Goal: Transaction & Acquisition: Purchase product/service

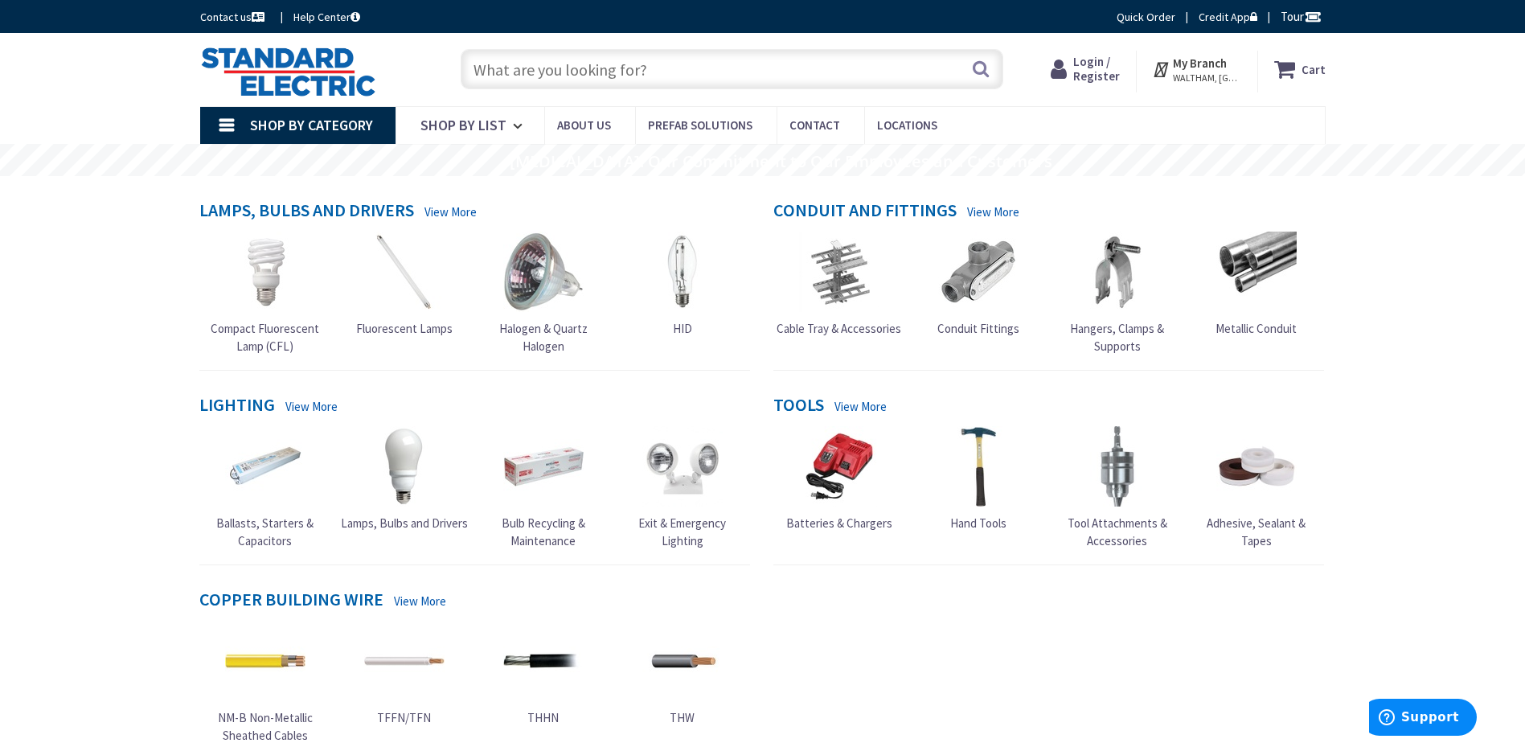
click at [1099, 72] on span "Login / Register" at bounding box center [1096, 69] width 47 height 30
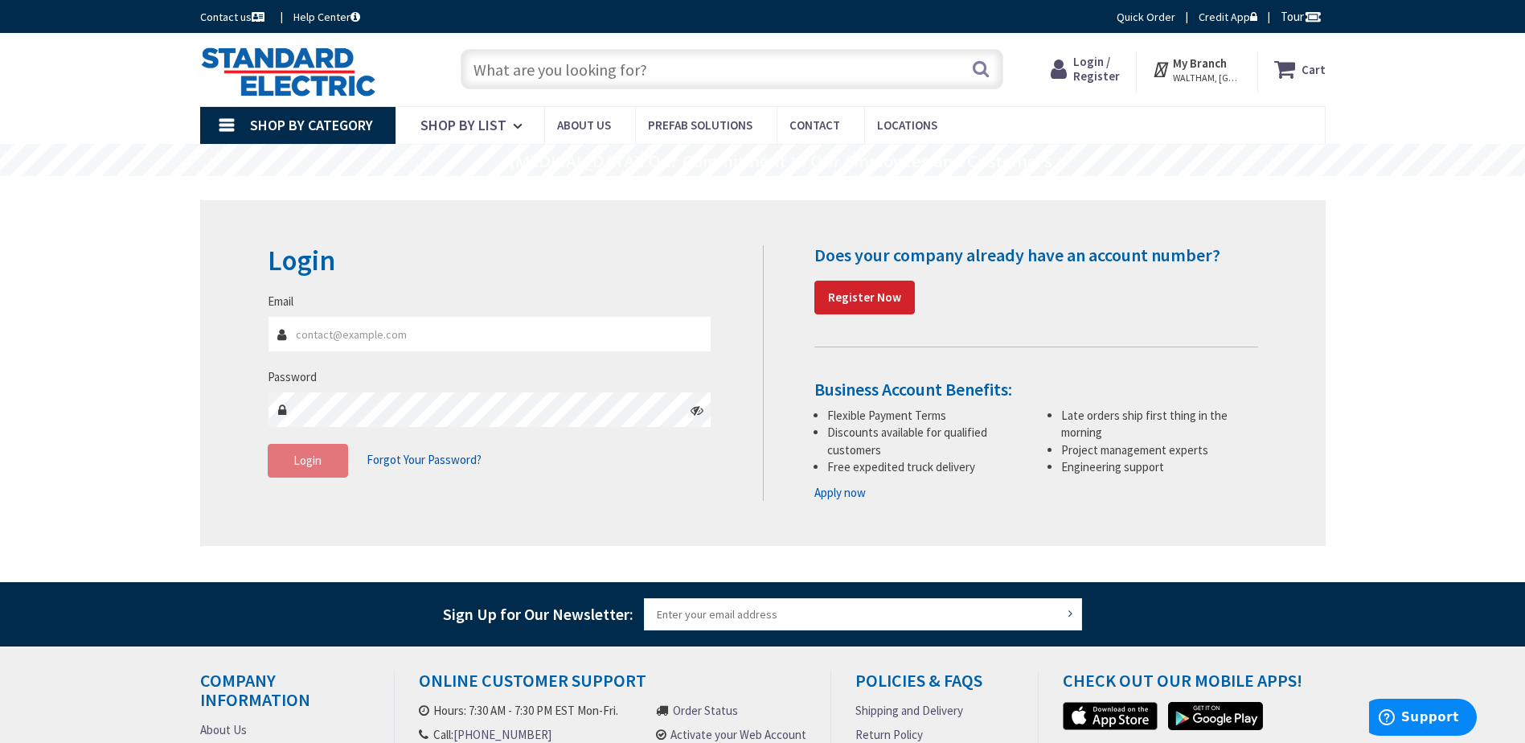
type input "[PERSON_NAME][EMAIL_ADDRESS][DOMAIN_NAME]"
click at [301, 458] on span "Login" at bounding box center [307, 460] width 28 height 15
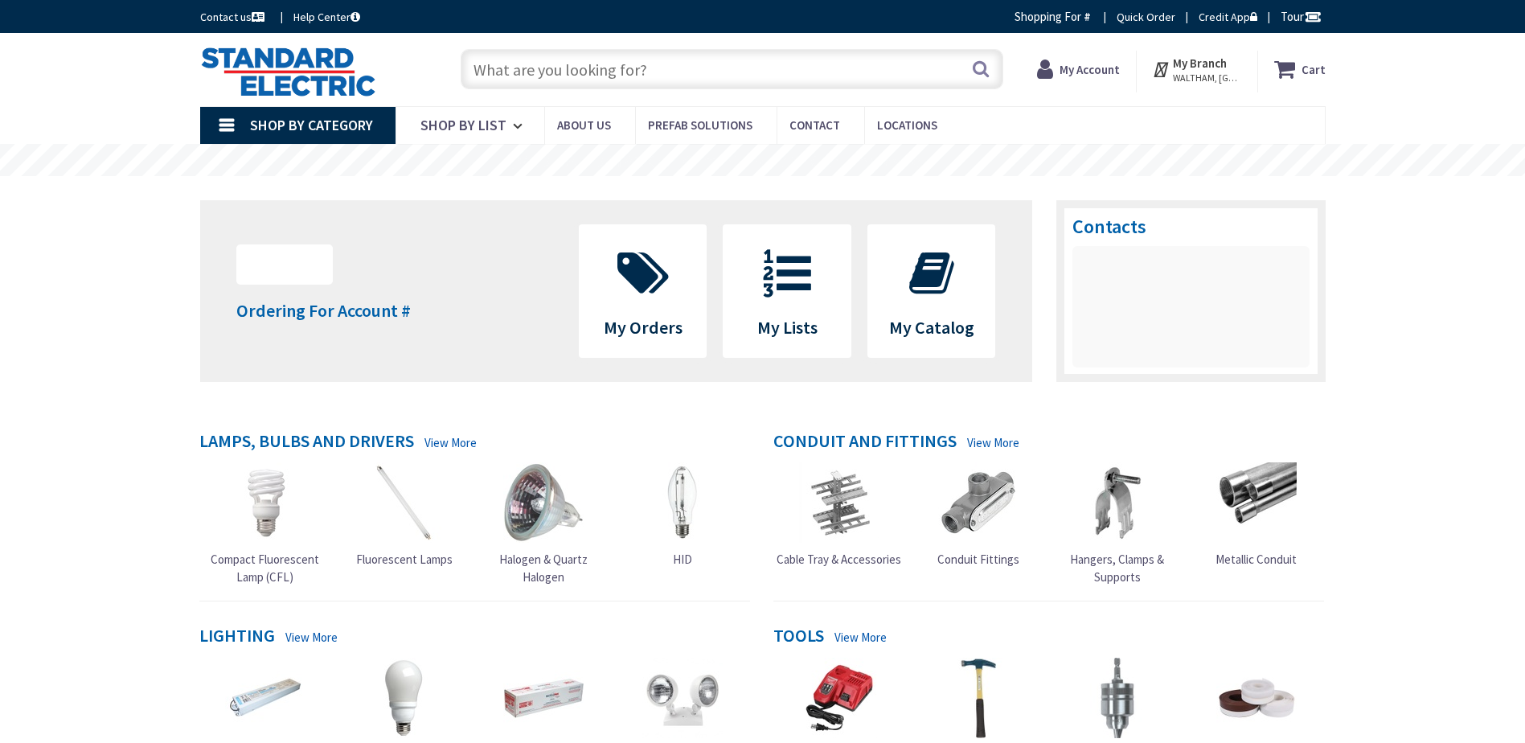
click at [744, 70] on input "text" at bounding box center [732, 69] width 543 height 40
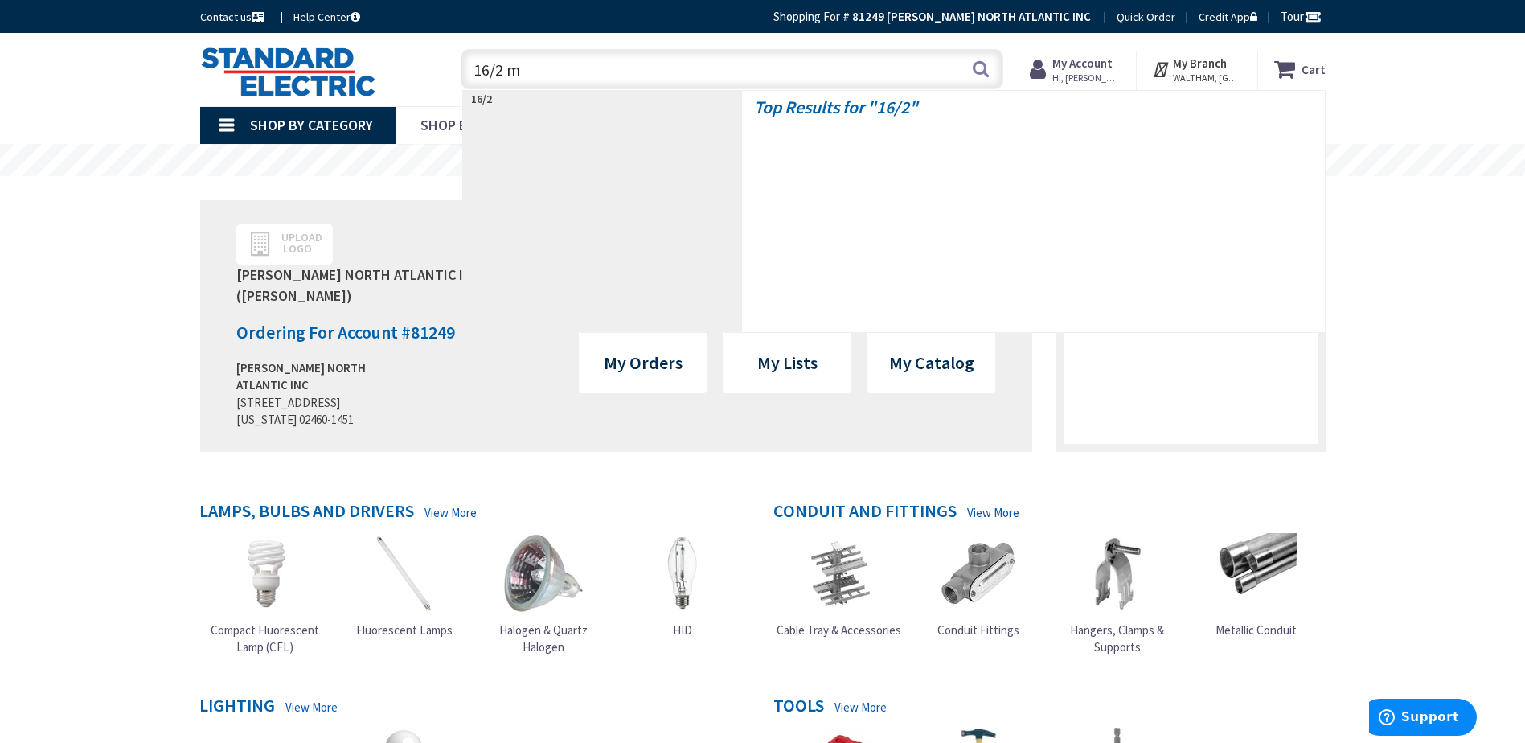
type input "16/2 mc"
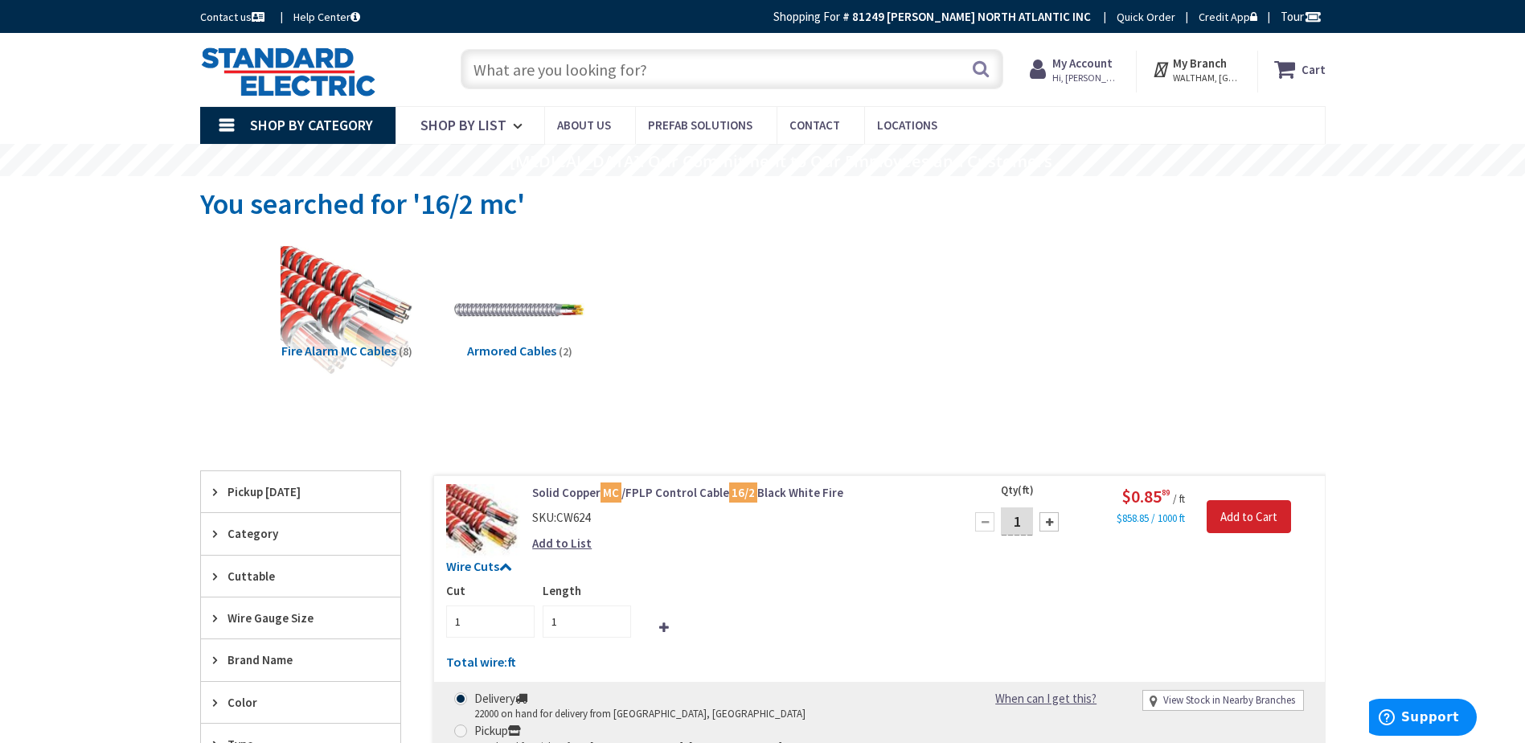
click at [359, 121] on span "Shop By Category" at bounding box center [311, 125] width 123 height 18
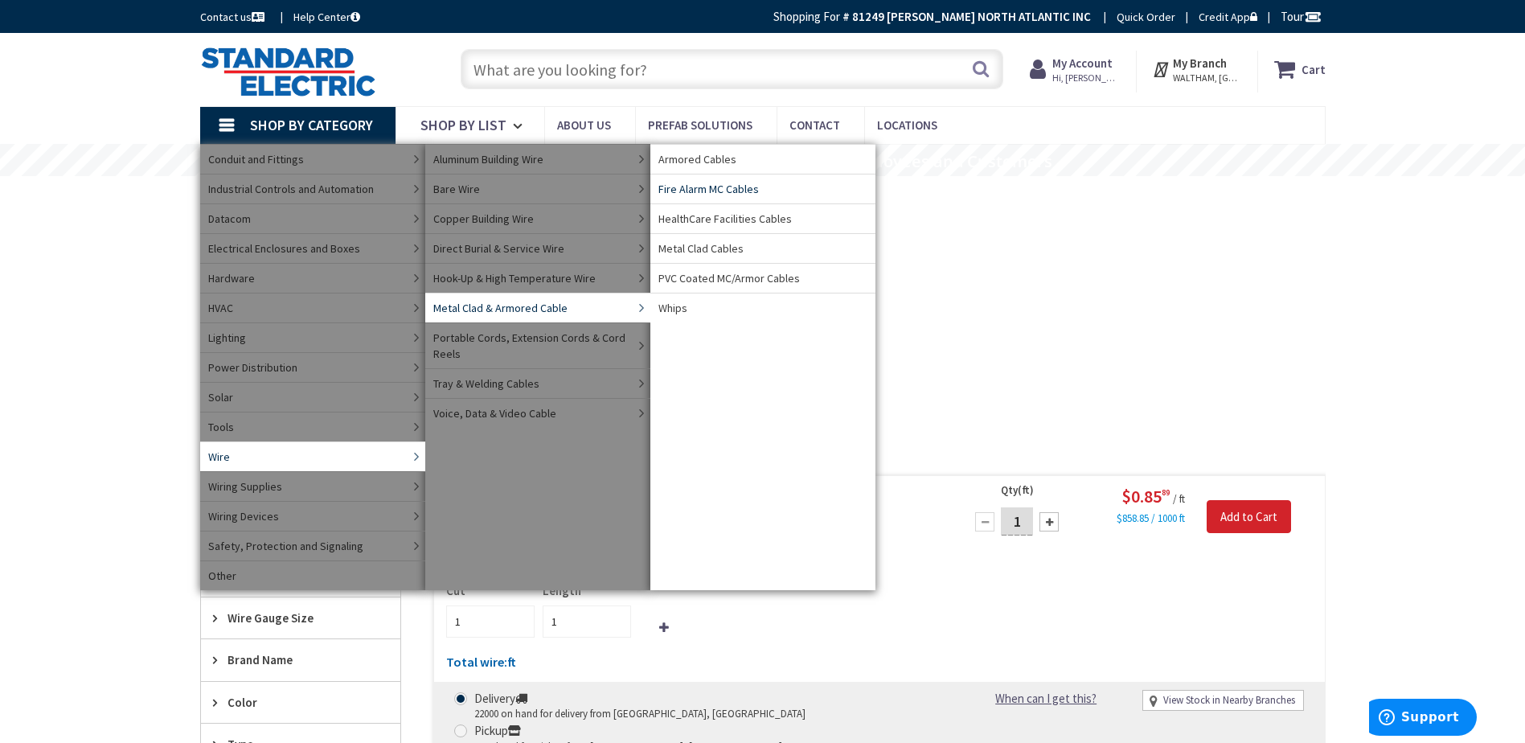
click at [732, 185] on span "Fire Alarm MC Cables" at bounding box center [708, 189] width 100 height 16
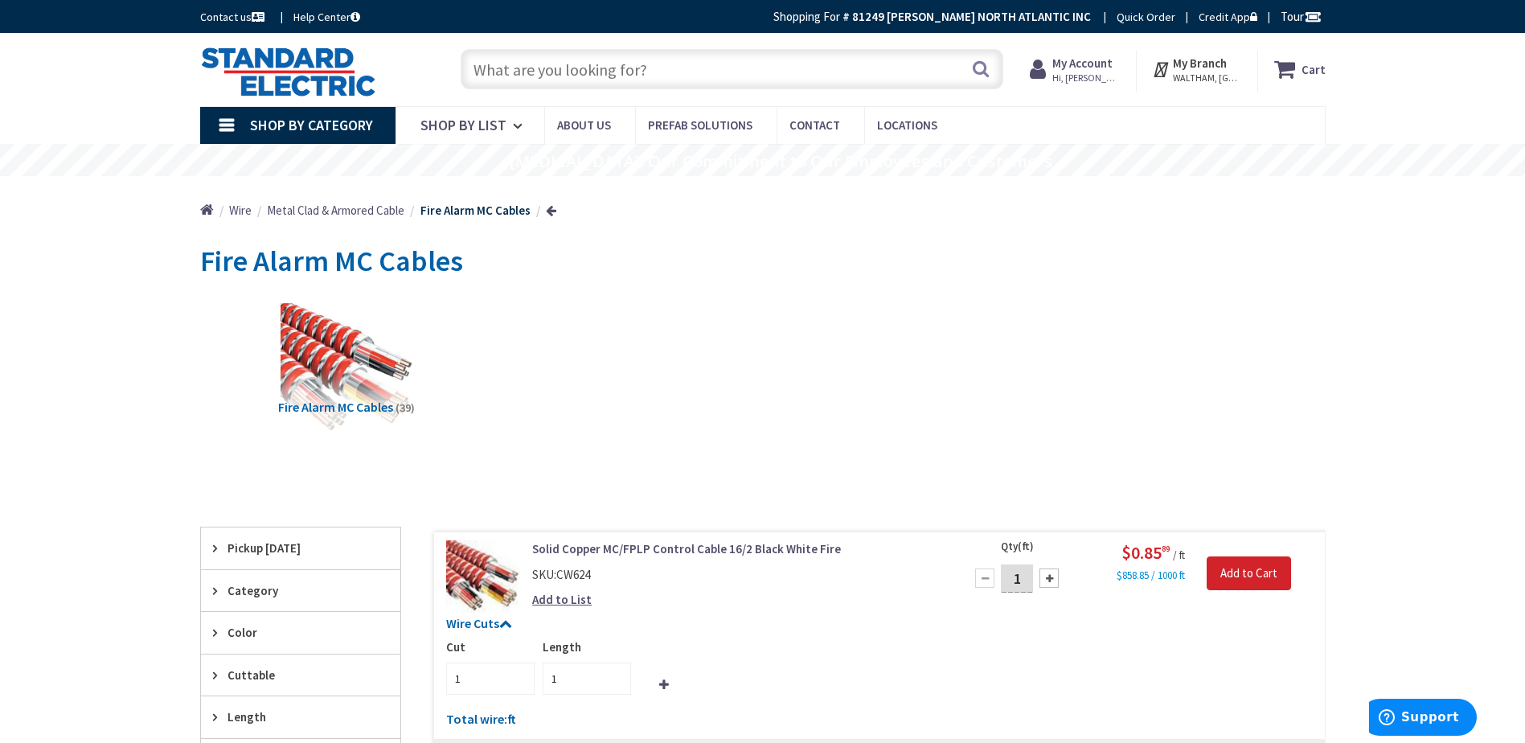
click at [651, 70] on input "text" at bounding box center [732, 69] width 543 height 40
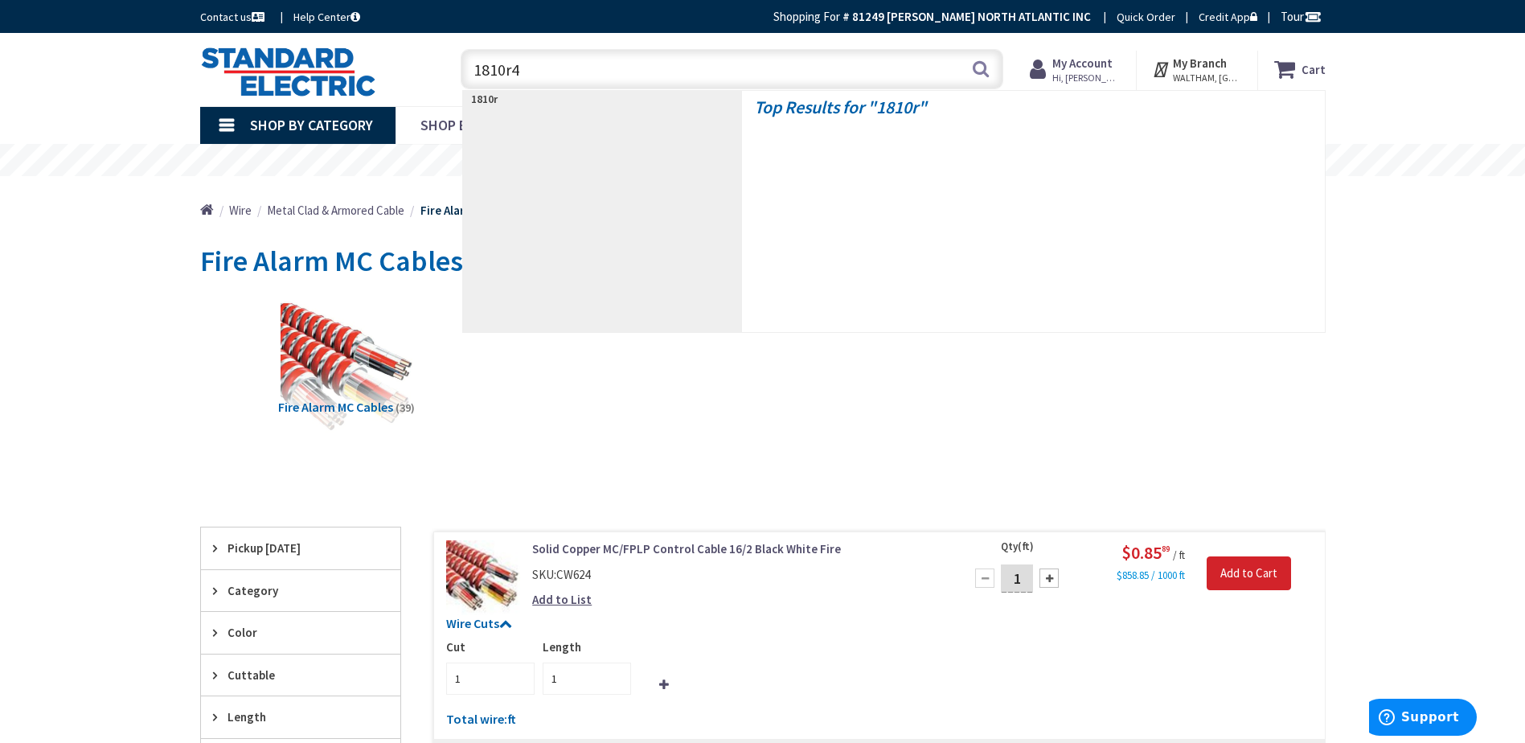
type input "1810r42"
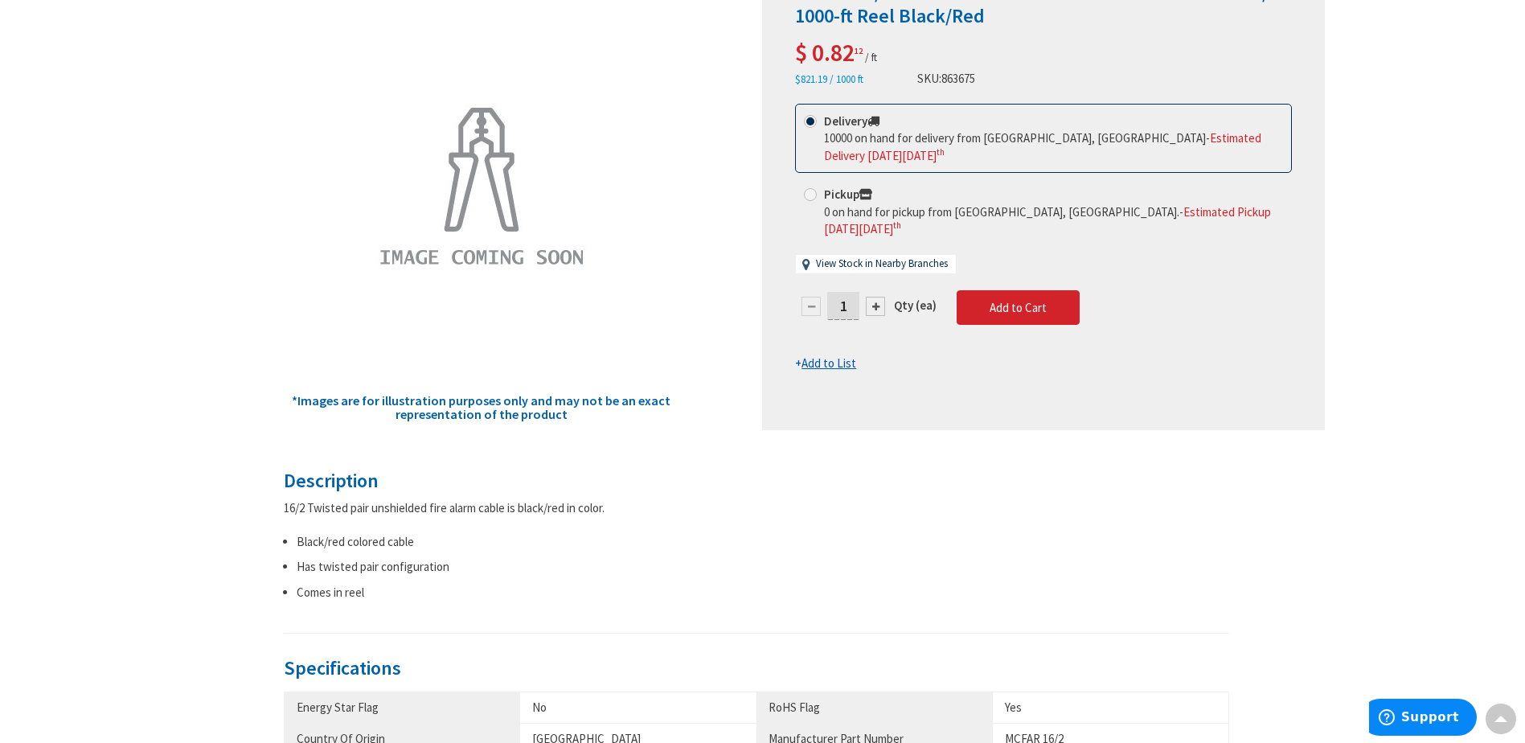
scroll to position [161, 0]
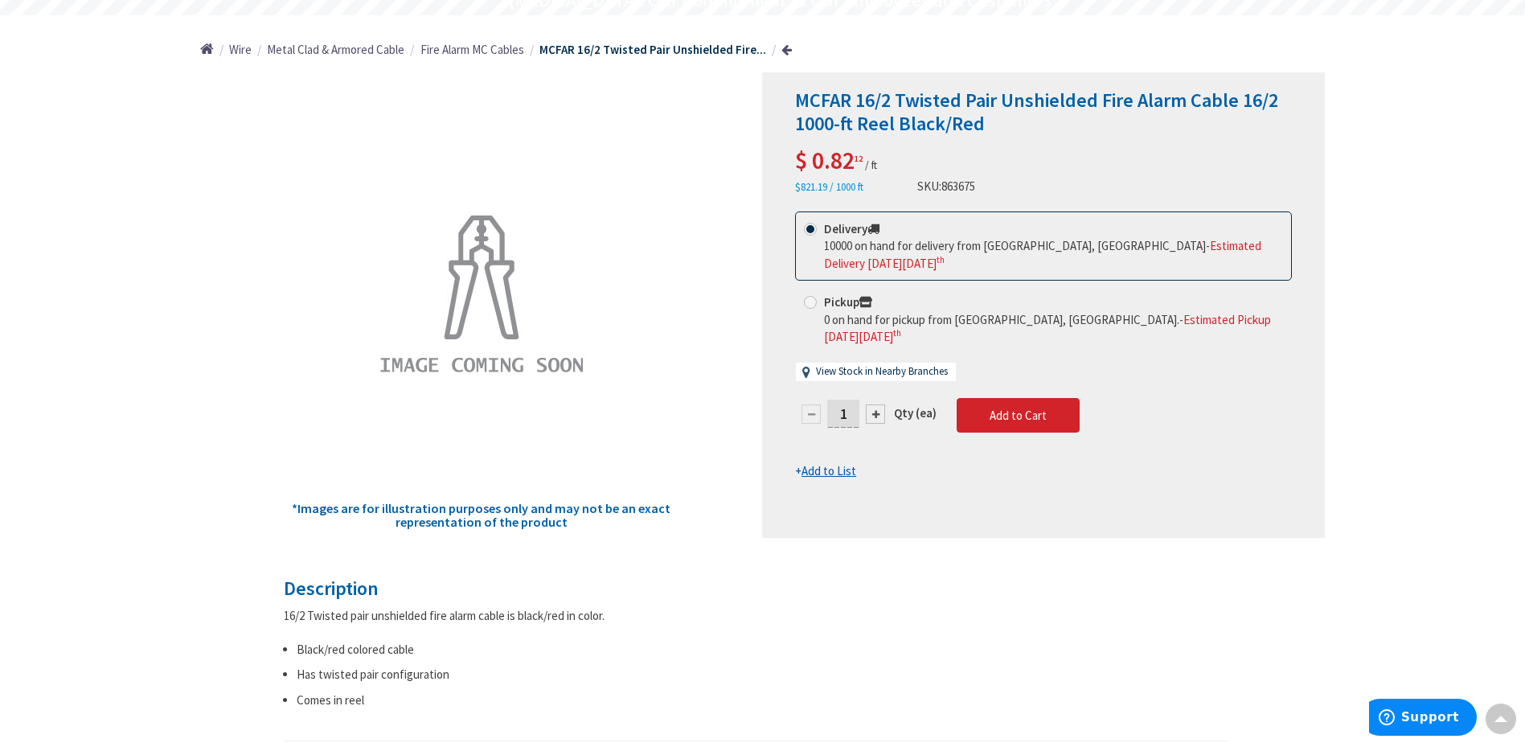
click at [842, 400] on input "1" at bounding box center [843, 414] width 32 height 28
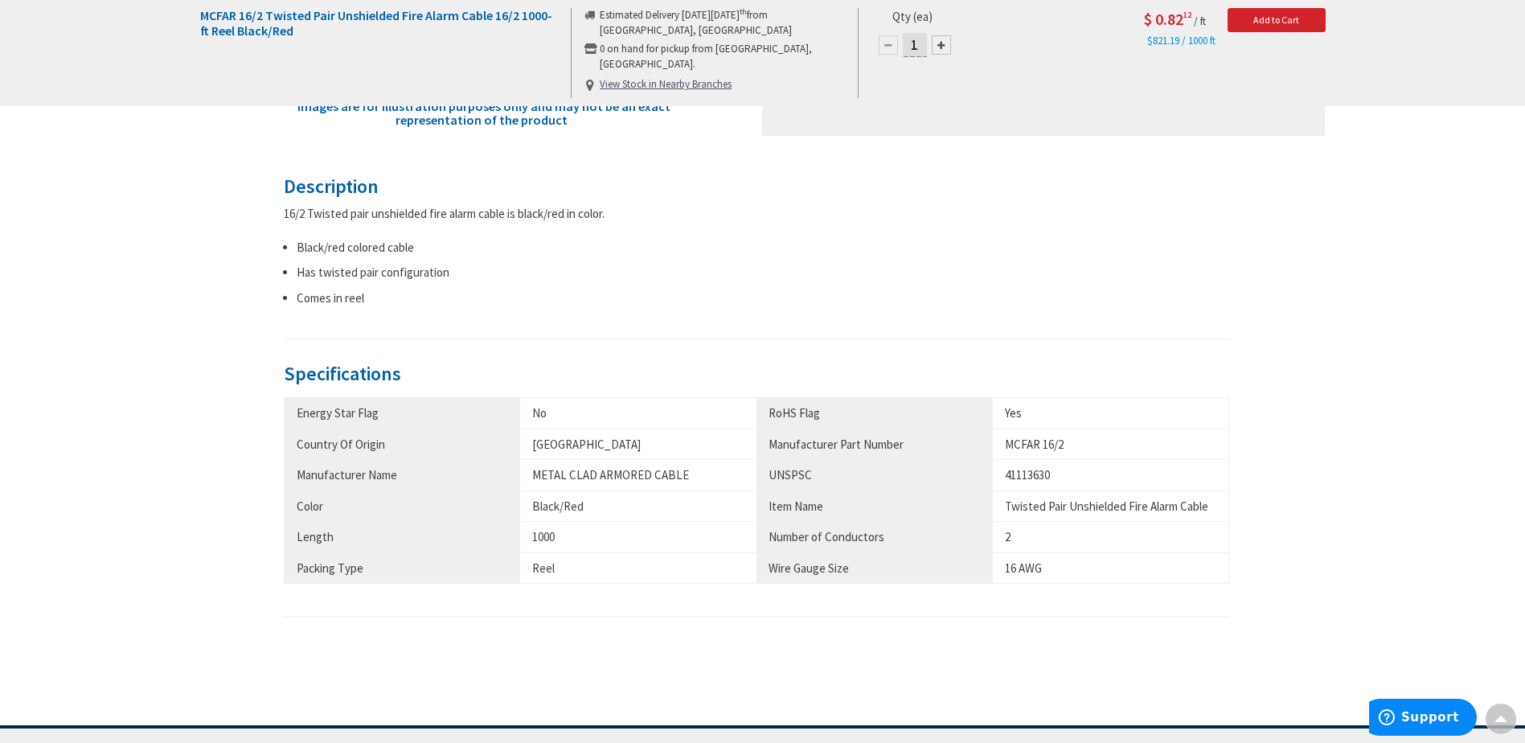
scroll to position [0, 0]
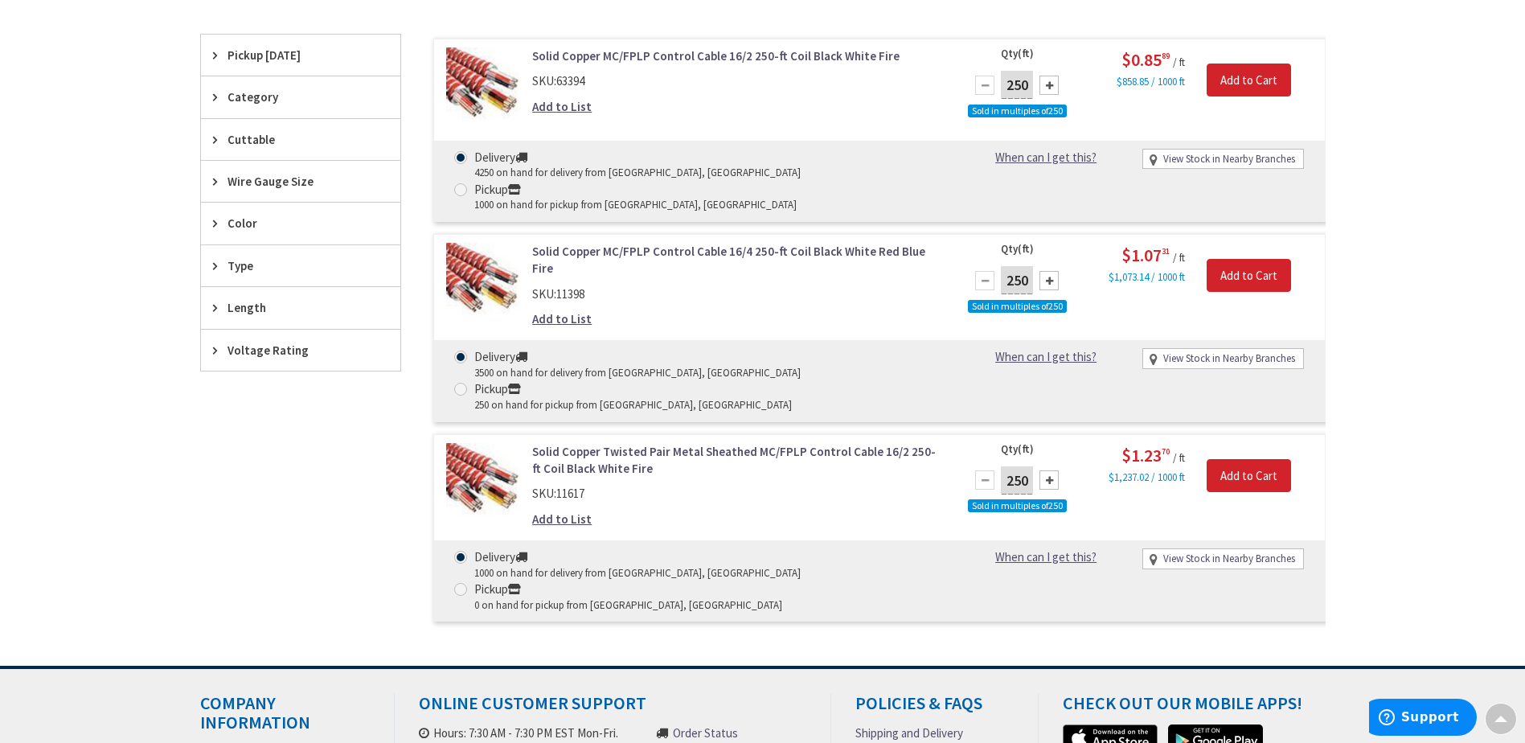
scroll to position [80, 0]
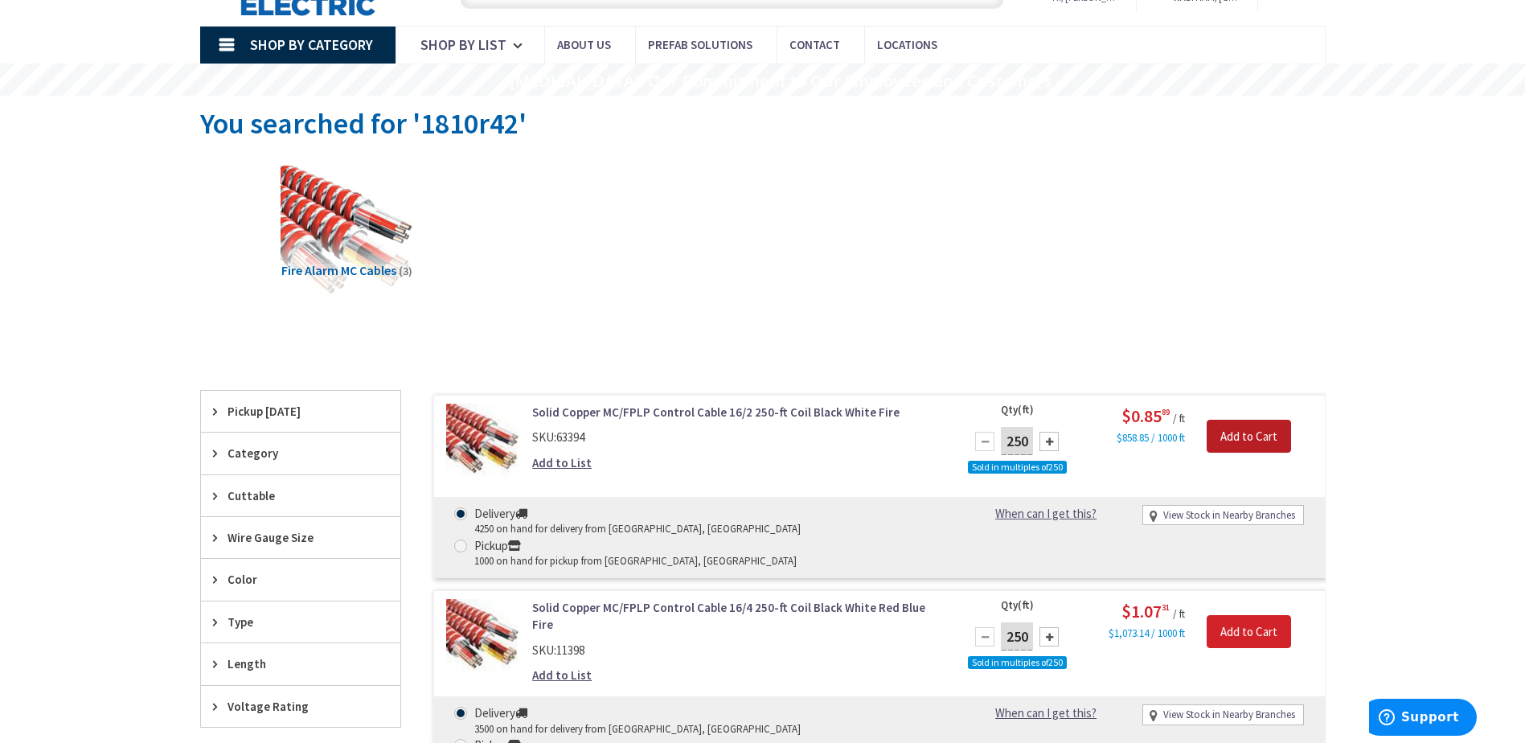
click at [1249, 436] on input "Add to Cart" at bounding box center [1249, 437] width 84 height 34
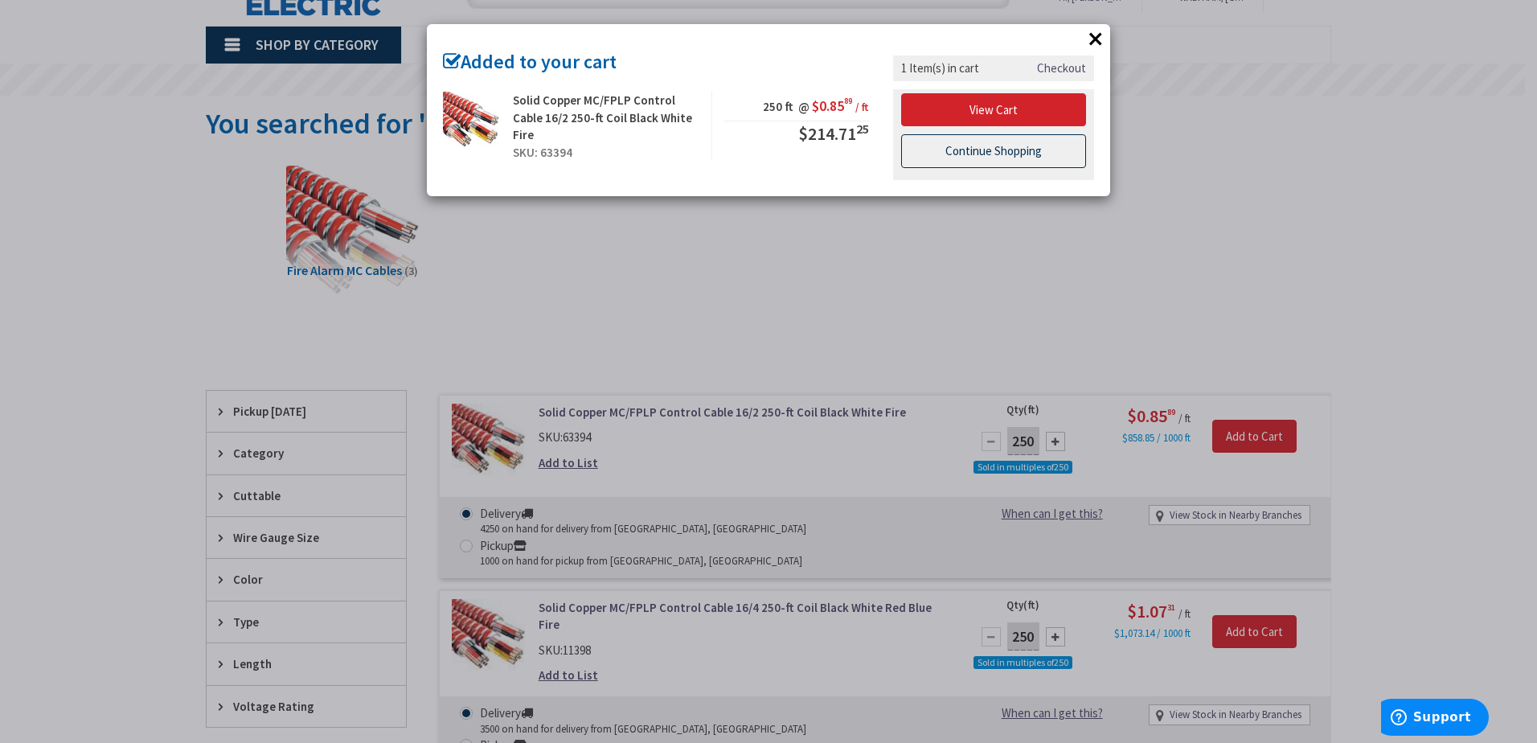
click at [986, 158] on link "Continue Shopping" at bounding box center [993, 151] width 185 height 34
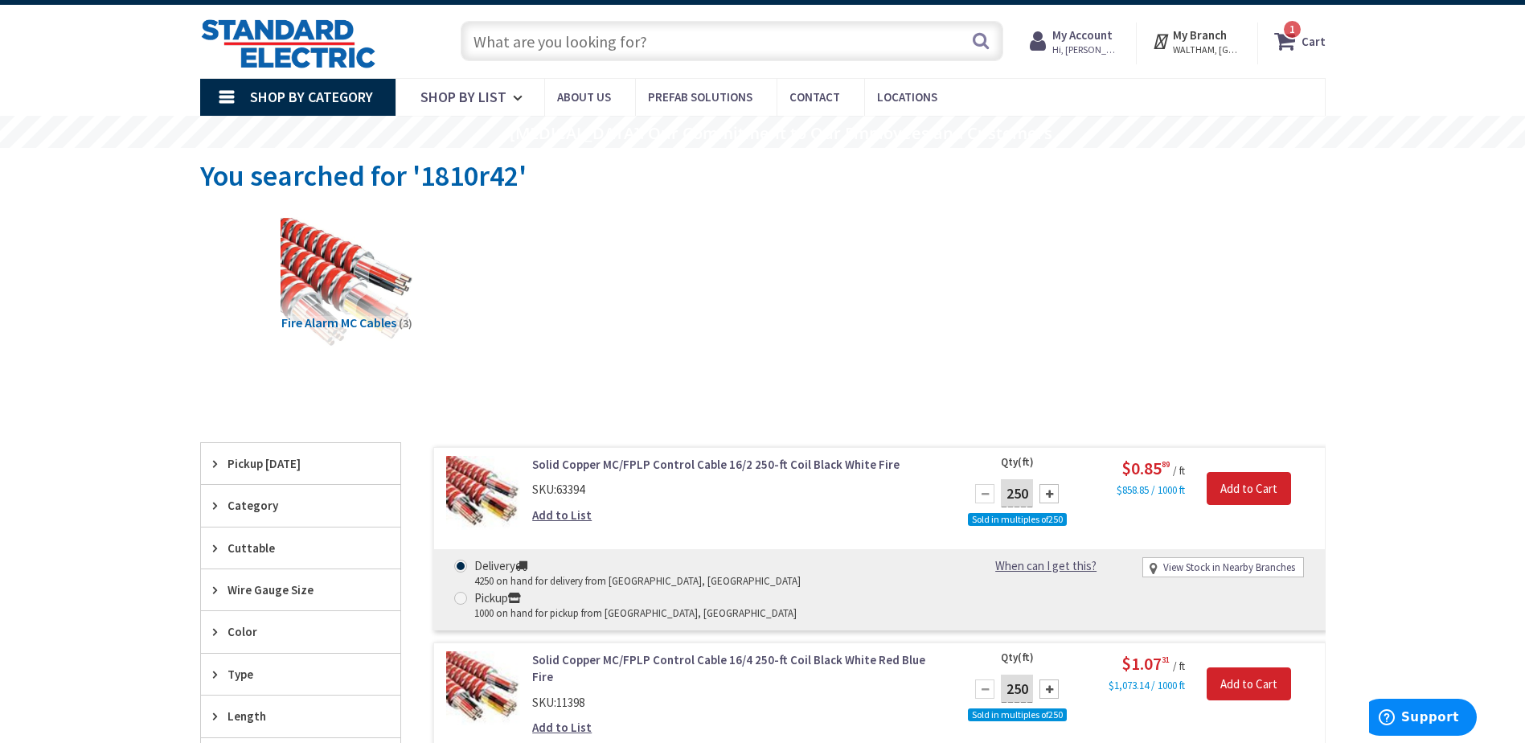
scroll to position [0, 0]
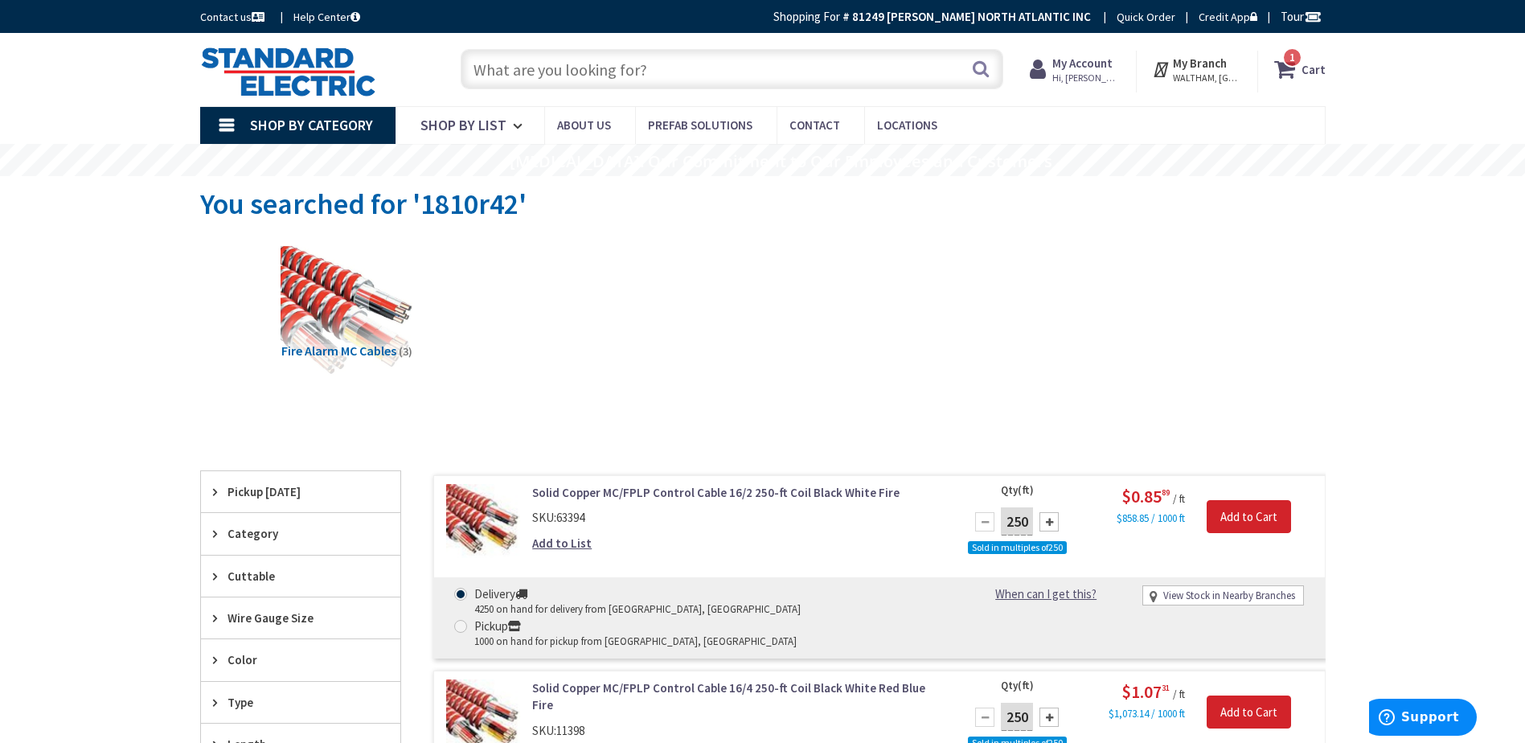
click at [631, 63] on input "text" at bounding box center [732, 69] width 543 height 40
type input "6"
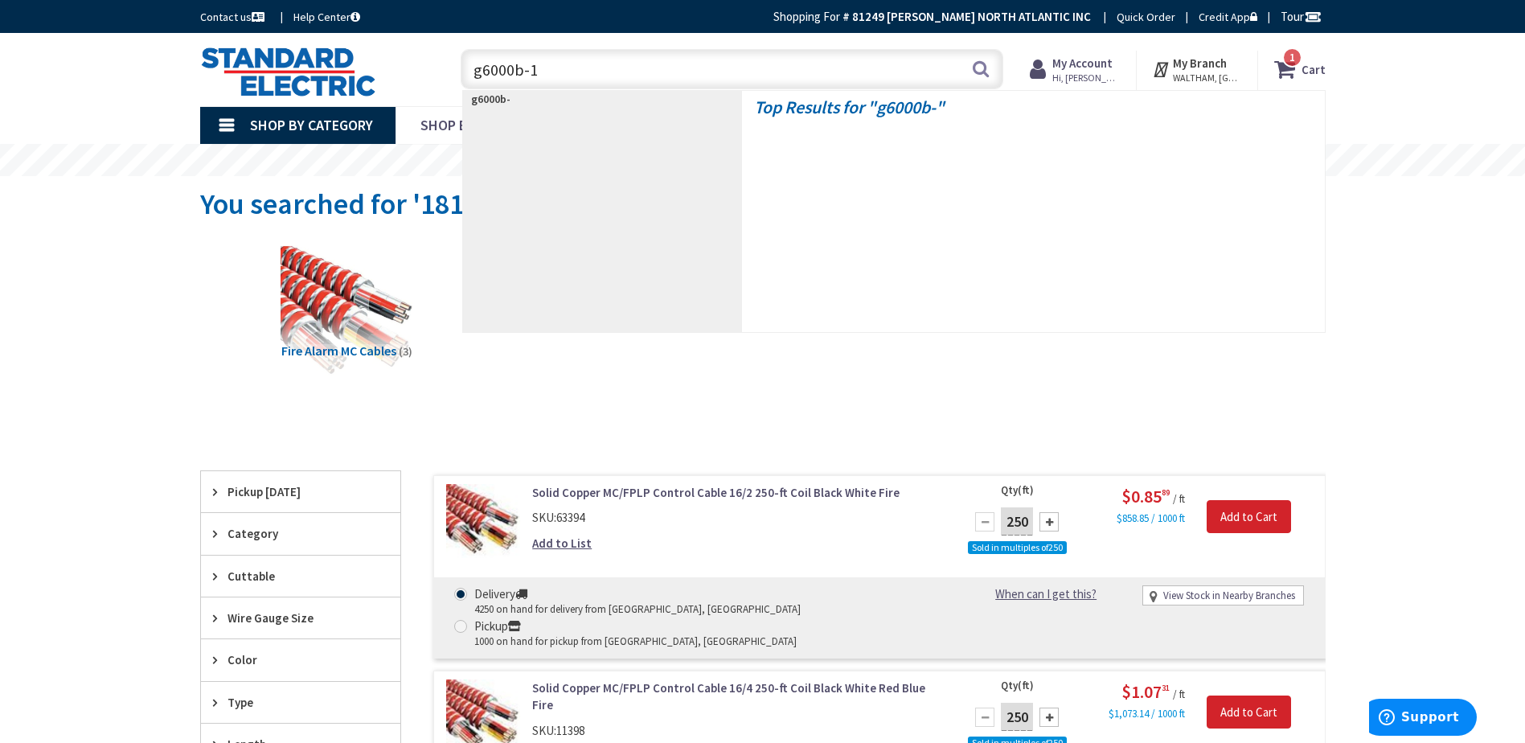
type input "g6000b-10"
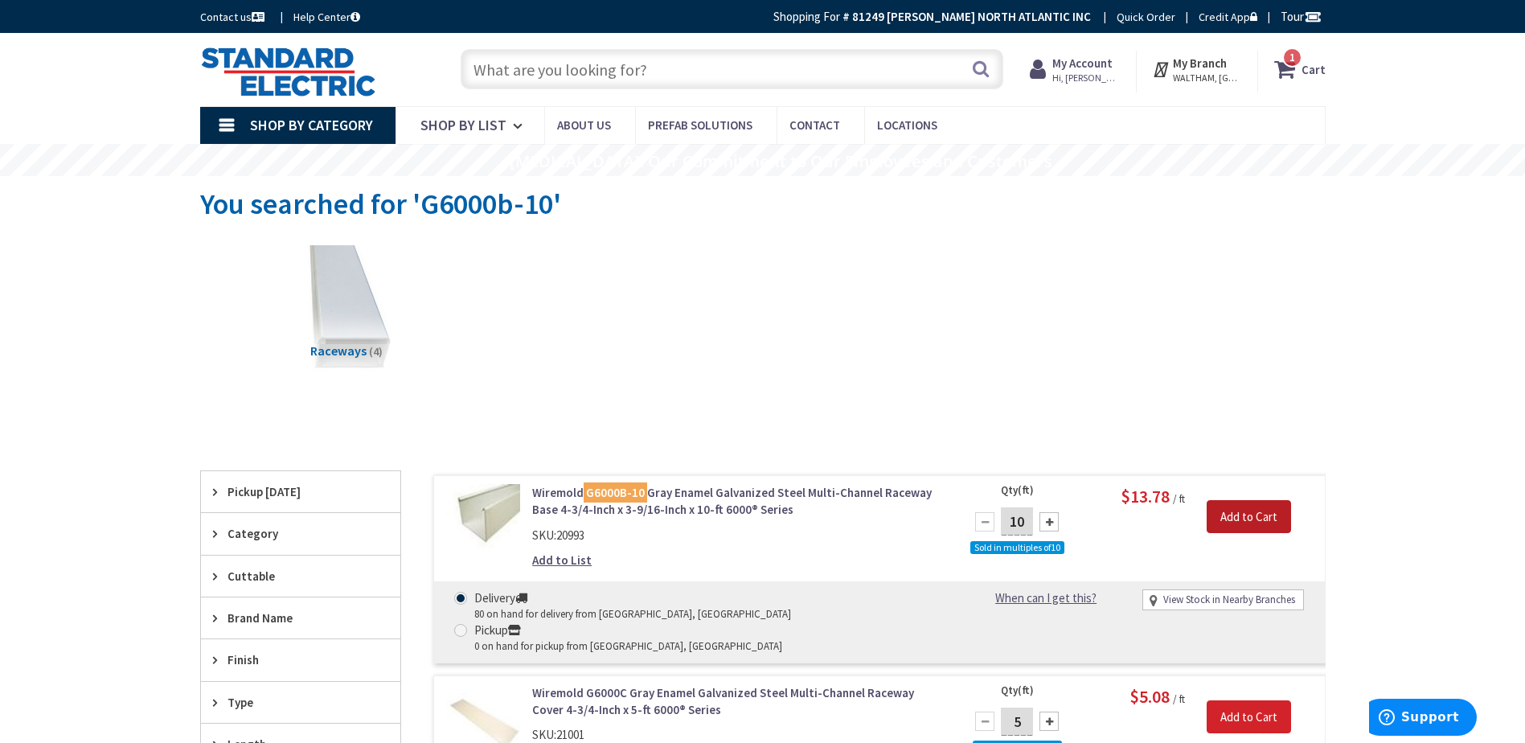
click at [1238, 526] on input "Add to Cart" at bounding box center [1249, 517] width 84 height 34
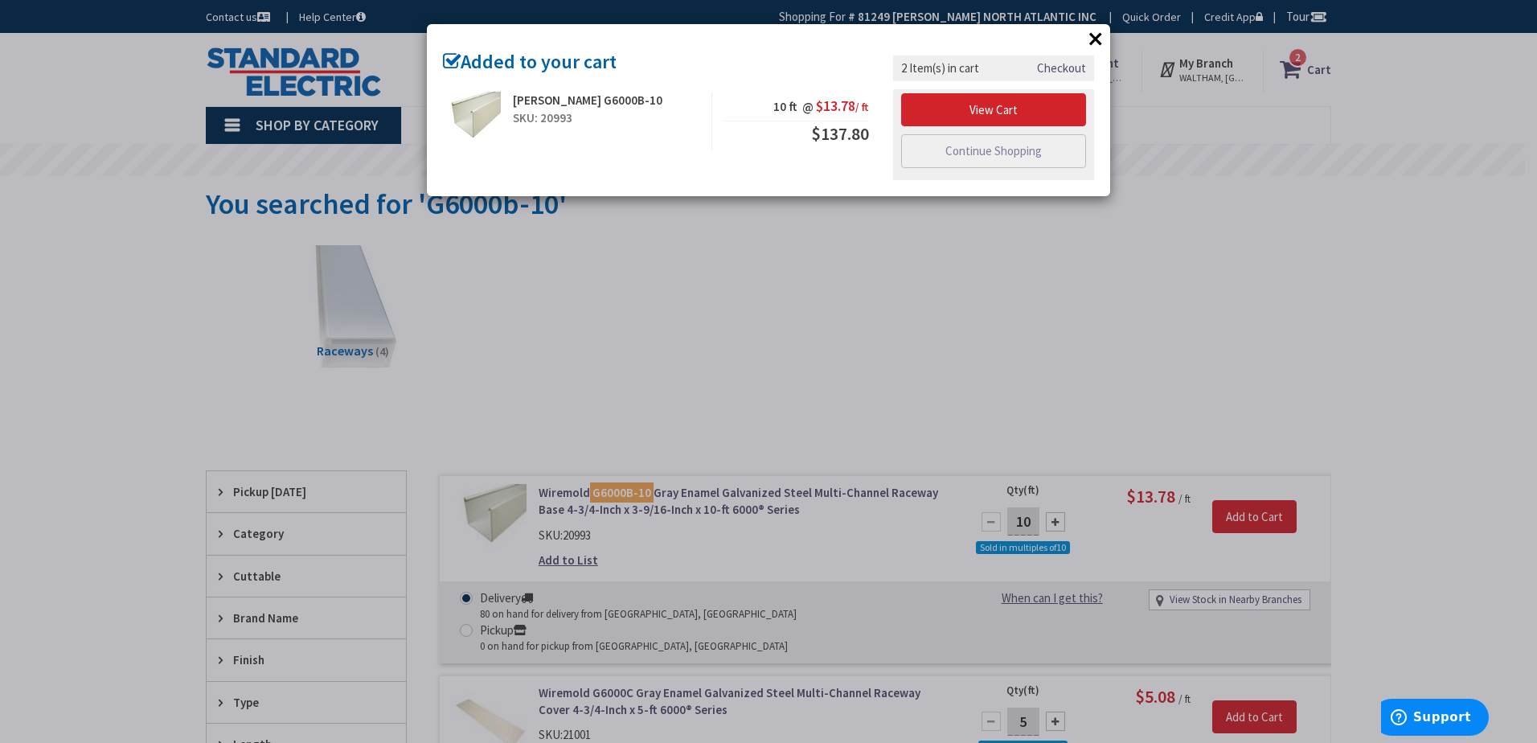
click at [1098, 37] on button "×" at bounding box center [1096, 39] width 24 height 24
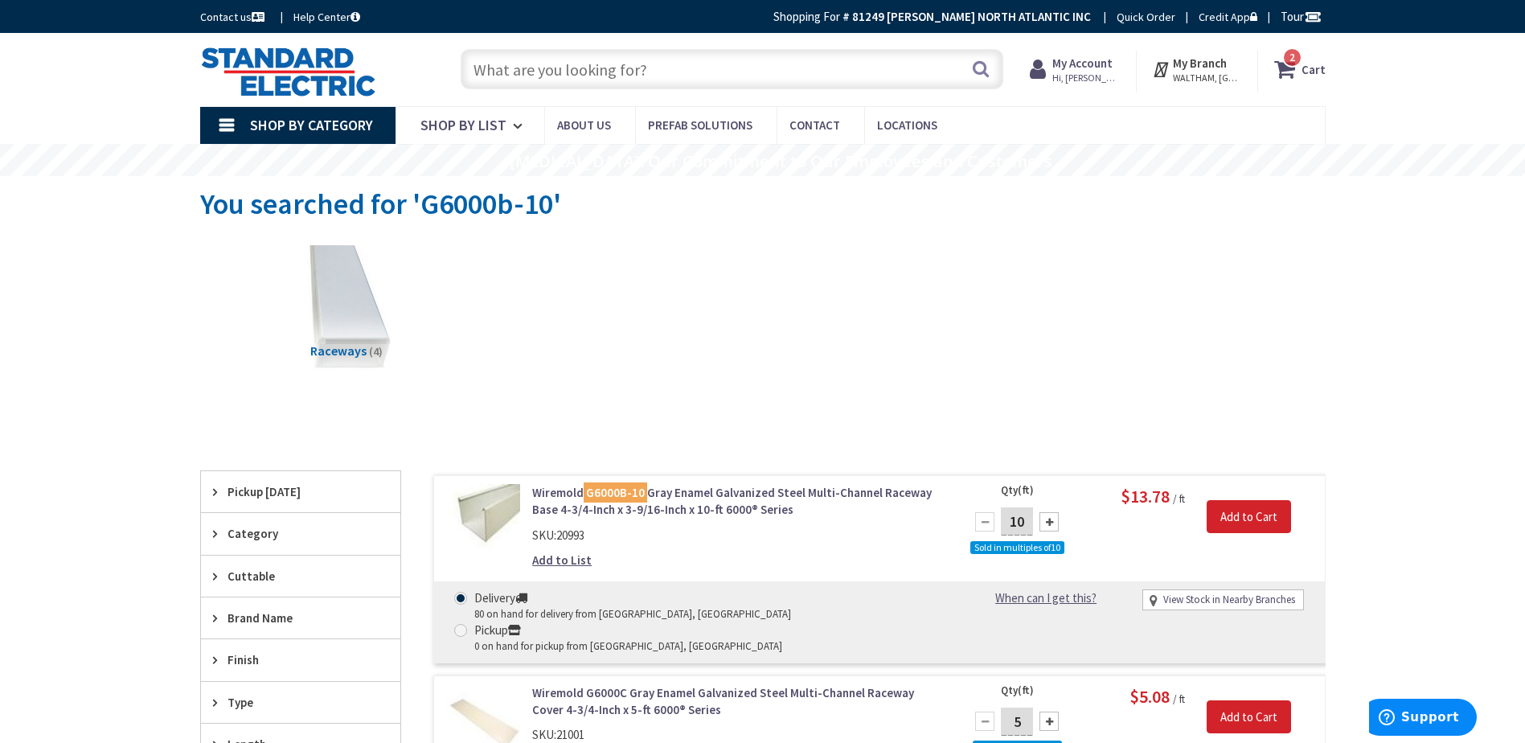
click at [741, 72] on input "text" at bounding box center [732, 69] width 543 height 40
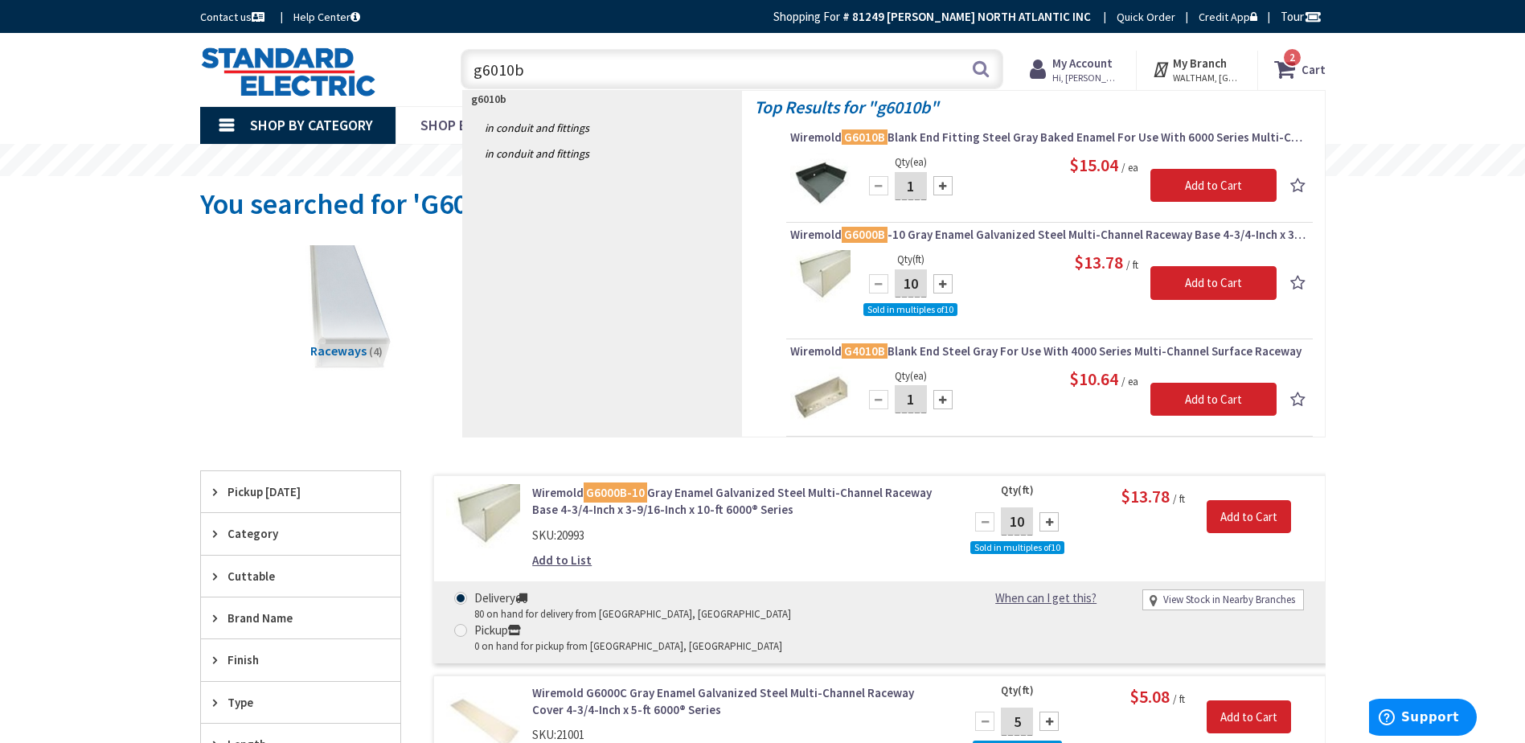
type input "g6010b"
click at [909, 185] on input "1" at bounding box center [911, 186] width 32 height 28
type input "4"
click at [1186, 181] on input "Add to Cart" at bounding box center [1213, 186] width 126 height 34
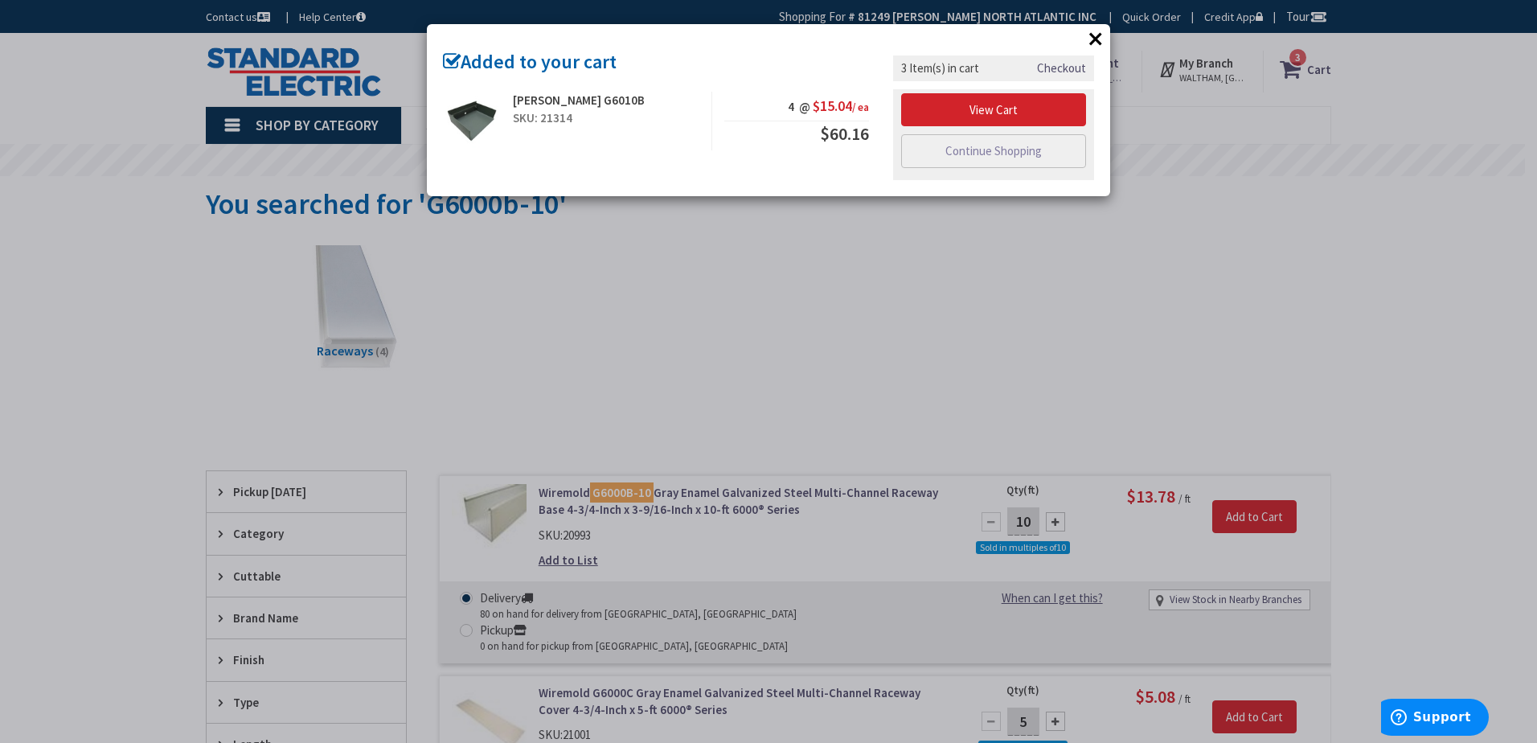
click at [1091, 41] on button "×" at bounding box center [1096, 39] width 24 height 24
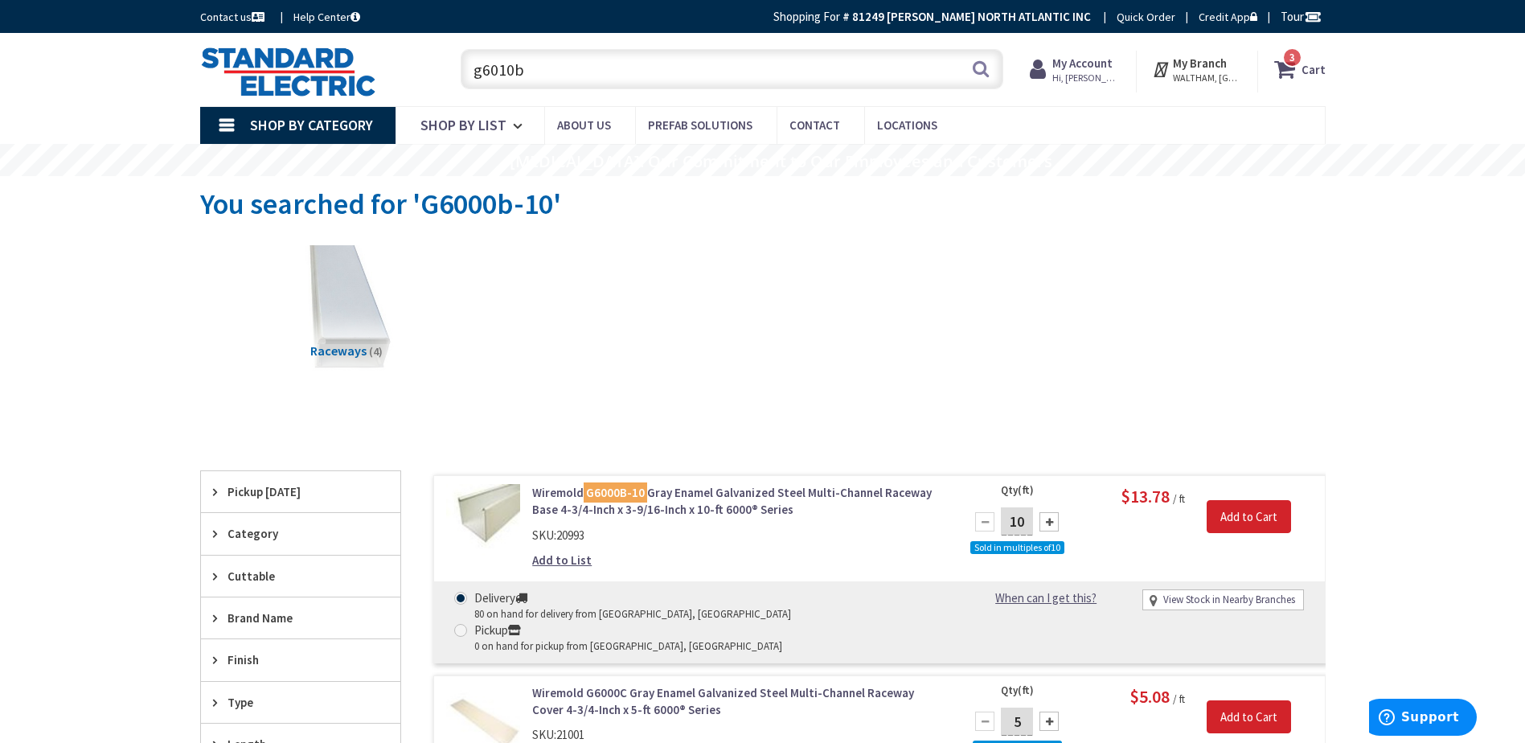
click at [775, 61] on input "g6010b" at bounding box center [732, 69] width 543 height 40
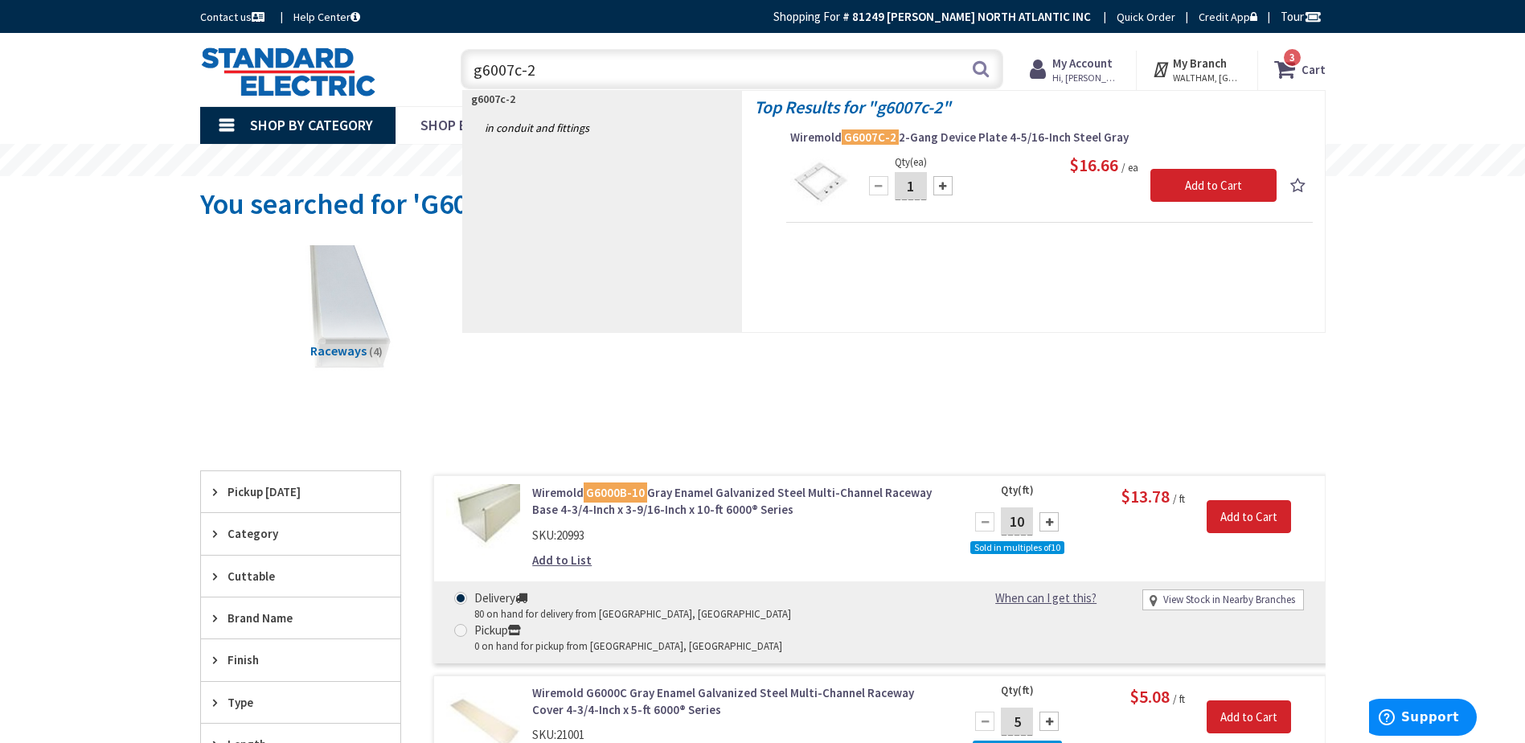
type input "g6007c-2"
click at [909, 185] on input "1" at bounding box center [911, 186] width 32 height 28
click at [910, 185] on input "1" at bounding box center [911, 186] width 32 height 28
type input "12"
click at [1203, 197] on input "Add to Cart" at bounding box center [1213, 186] width 126 height 34
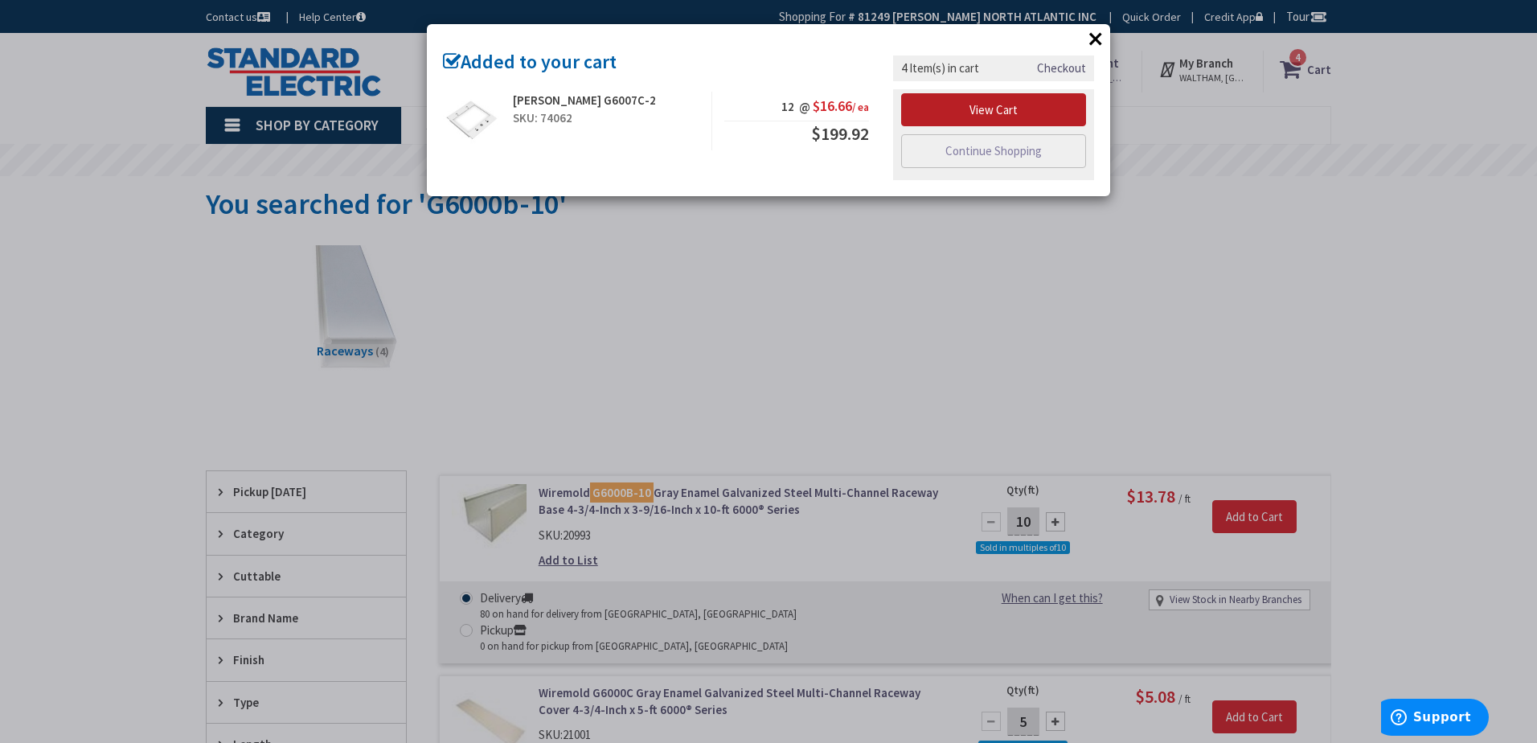
click at [1030, 106] on link "View Cart" at bounding box center [993, 110] width 185 height 34
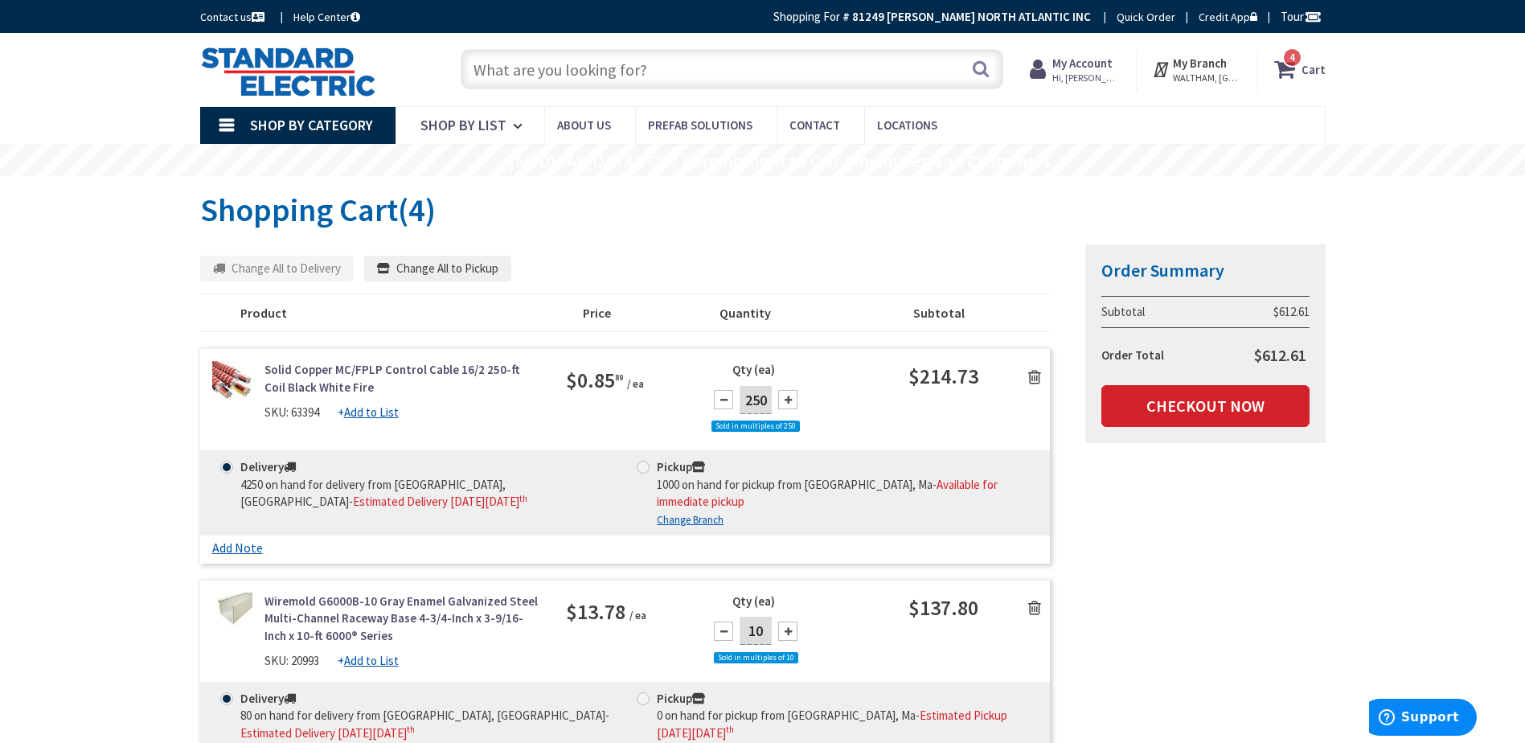
drag, startPoint x: 310, startPoint y: 386, endPoint x: 90, endPoint y: 424, distance: 223.5
drag, startPoint x: 553, startPoint y: 405, endPoint x: 264, endPoint y: 370, distance: 291.5
click at [264, 370] on div "Solid Copper MC/FPLP Control Cable 16/2 250-ft Coil Black White Fire SKU: 63394…" at bounding box center [377, 390] width 354 height 59
copy div "Solid Copper MC/FPLP Control Cable 16/2 250-ft Coil Black White Fire SKU: 63394…"
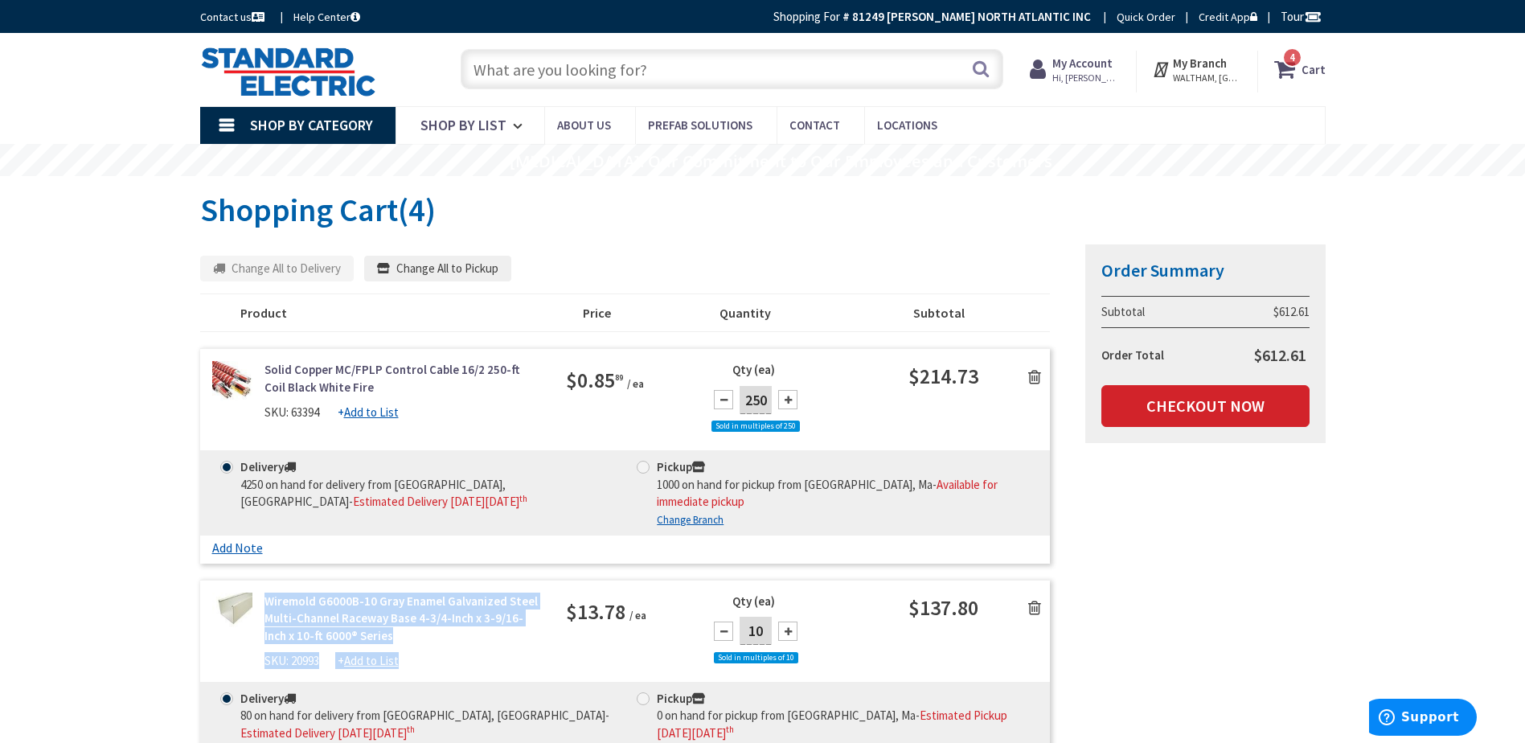
drag, startPoint x: 563, startPoint y: 649, endPoint x: 244, endPoint y: 592, distance: 324.1
click at [244, 592] on div "Wiremold G6000B-10 Gray Enamel Galvanized Steel Multi-Channel Raceway Base 4-3/…" at bounding box center [625, 636] width 850 height 89
copy div "Wiremold G6000B-10 Gray Enamel Galvanized Steel Multi-Channel Raceway Base 4-3/…"
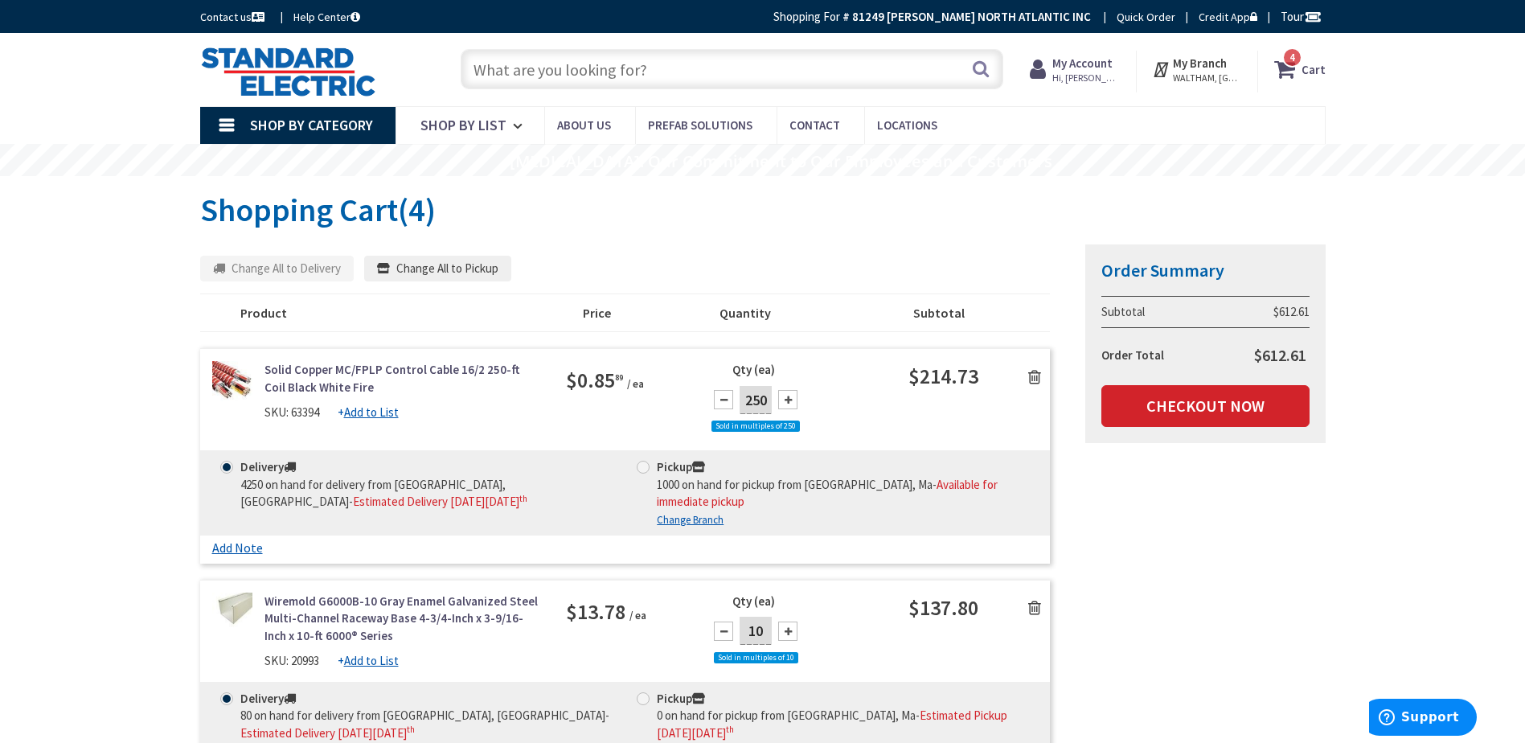
click at [1285, 617] on div "Summary Order Summary Subtotal $612.61 Order Total $612.61 Checkout Now Some it…" at bounding box center [763, 737] width 1150 height 986
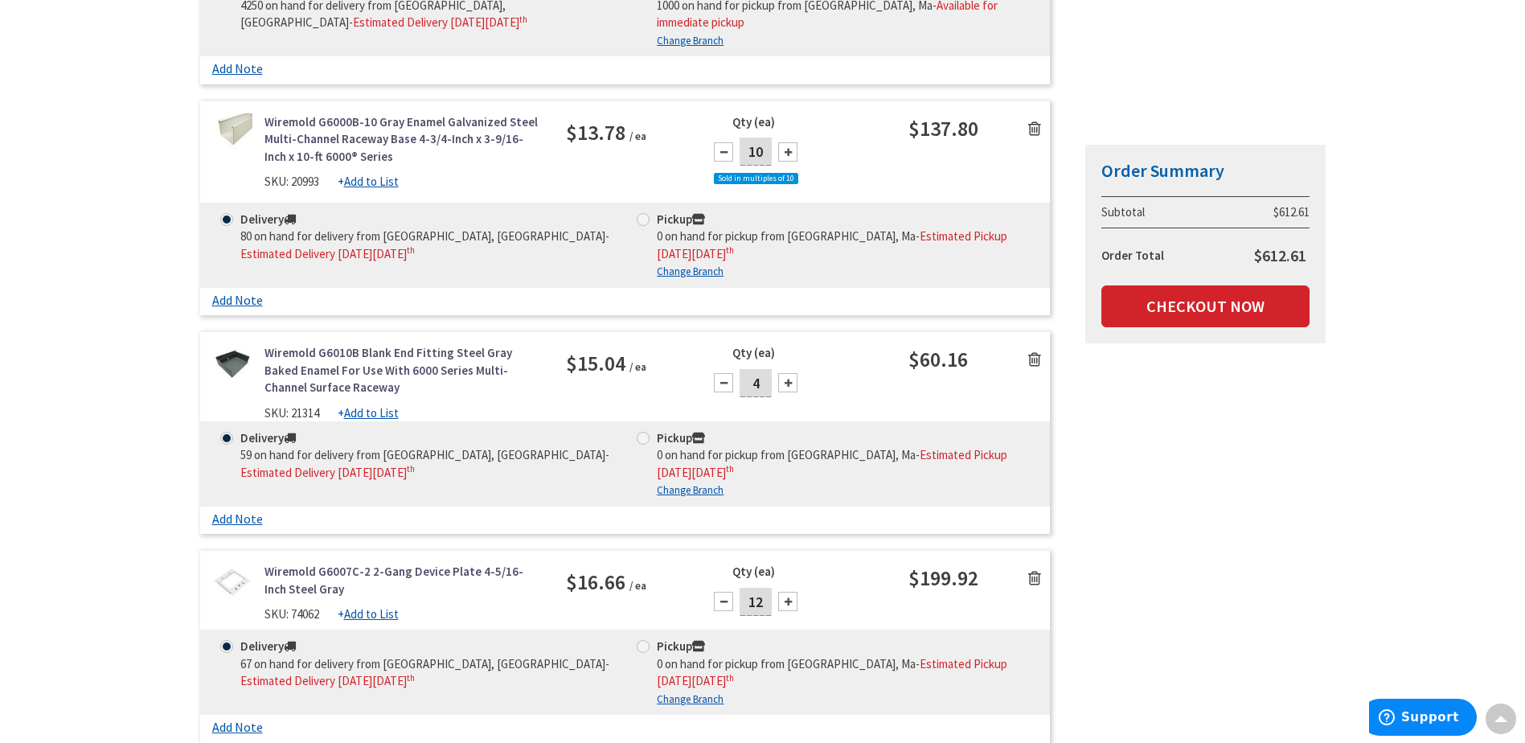
scroll to position [643, 0]
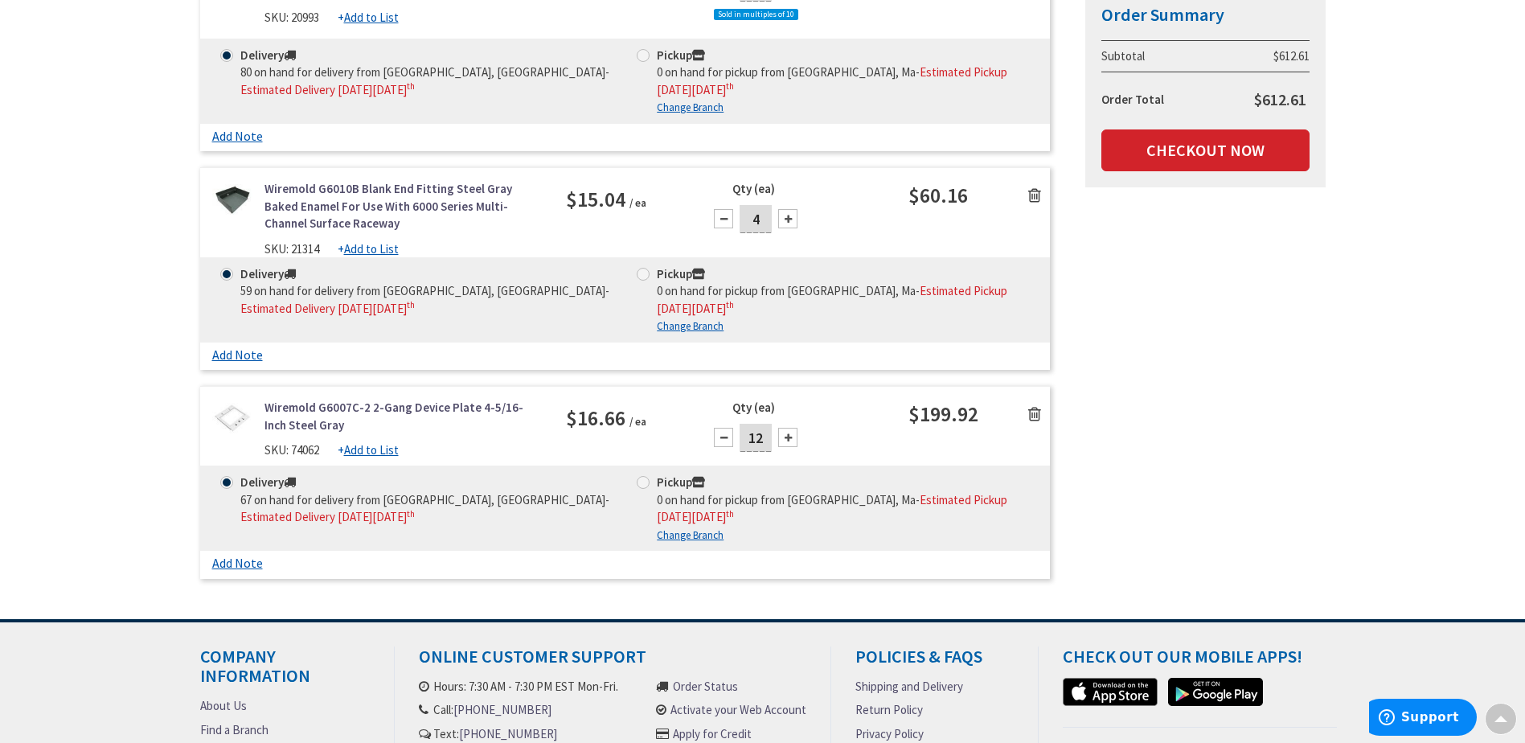
drag, startPoint x: 557, startPoint y: 227, endPoint x: 277, endPoint y: 174, distance: 285.5
click at [277, 174] on div "Wiremold G6010B Blank End Fitting Steel Gray Baked Enamel For Use With 6000 Ser…" at bounding box center [625, 268] width 850 height 203
copy link "Wiremold G6010B Blank End Fitting Steel Gray Baked Enamel For Use With 6000 Ser…"
click at [1341, 498] on main "Shopping Cart Shopping Cart (4) Summary Order Summary Subtotal $612.61 Order To…" at bounding box center [763, 76] width 1206 height 1086
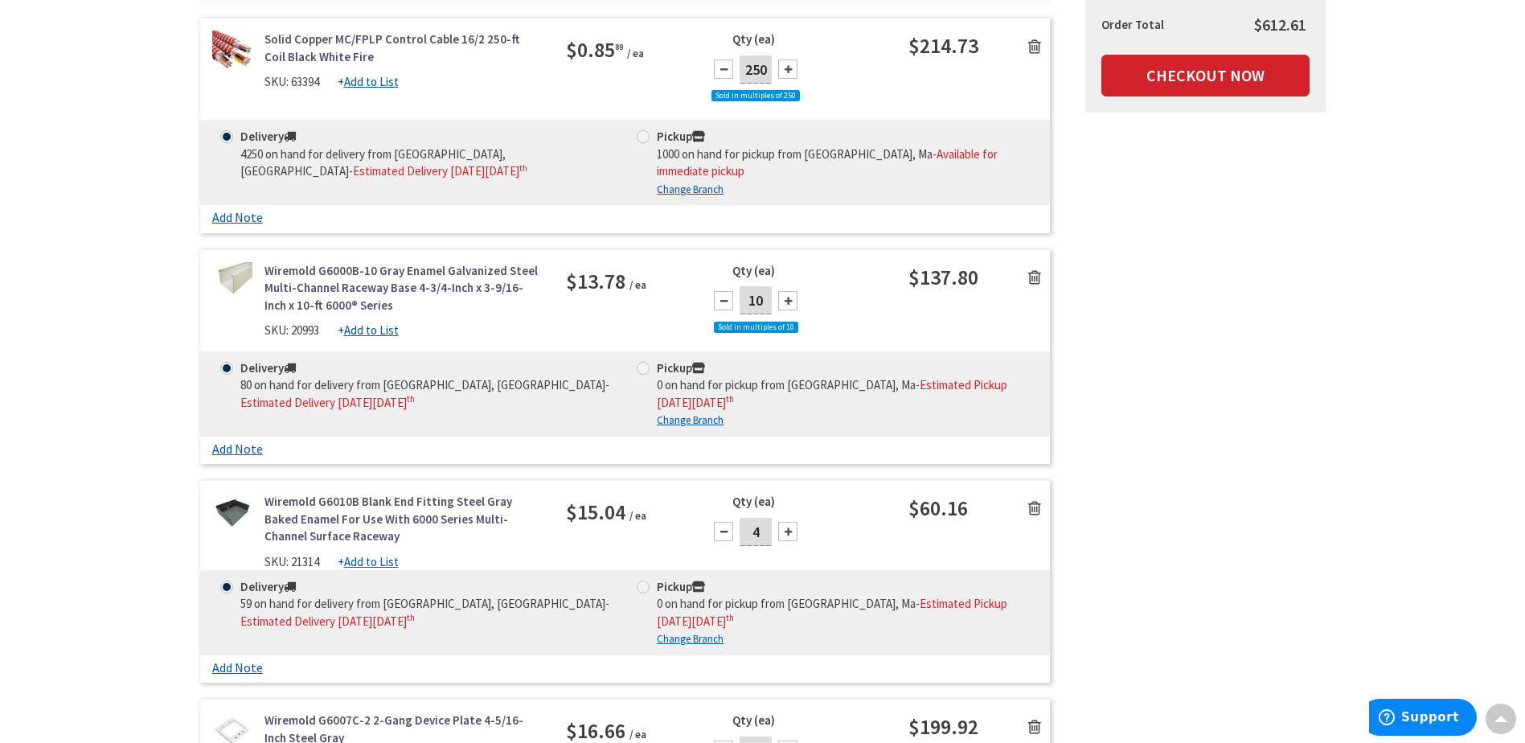
scroll to position [161, 0]
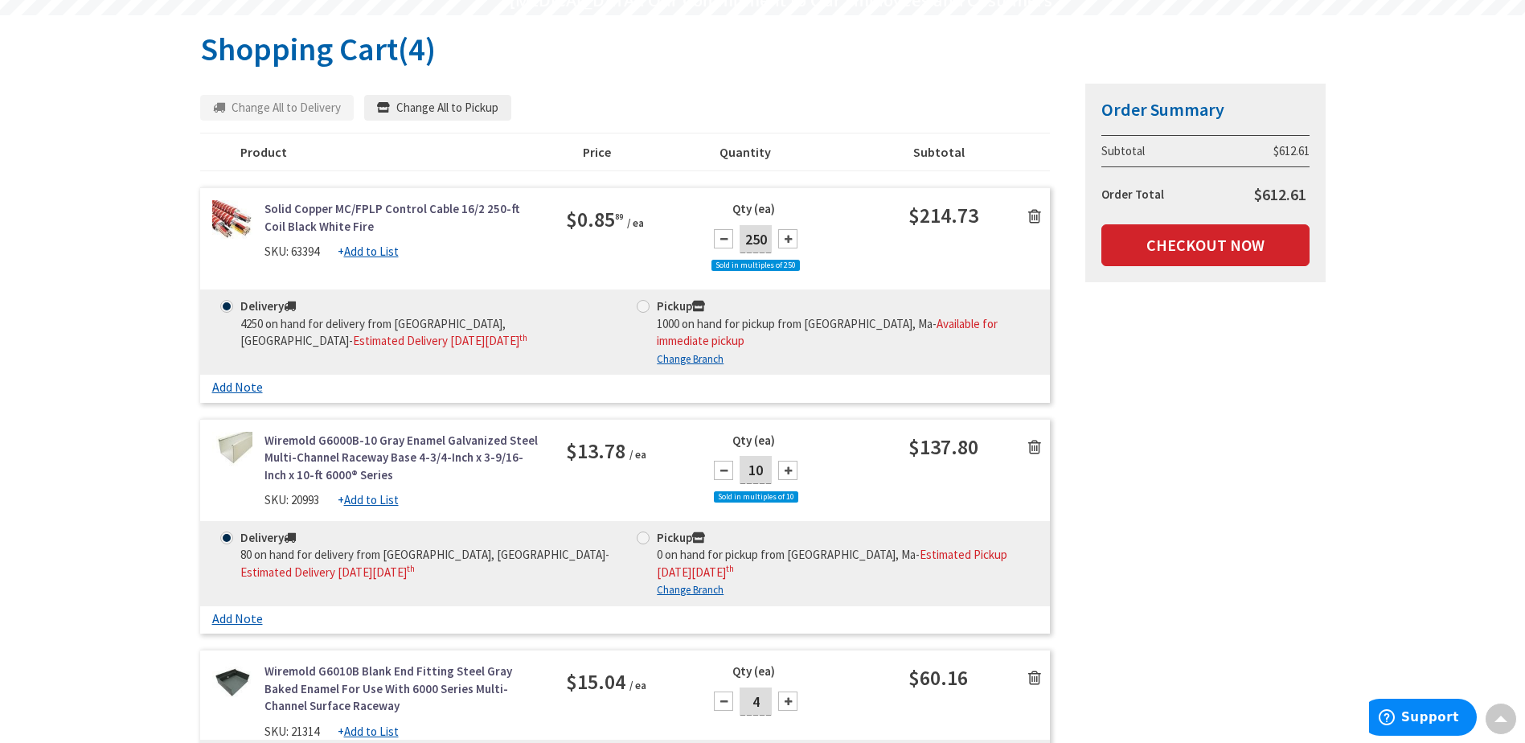
click at [1240, 606] on div "Summary Order Summary Subtotal $612.61 Order Total $612.61 Checkout Now Some it…" at bounding box center [763, 576] width 1150 height 986
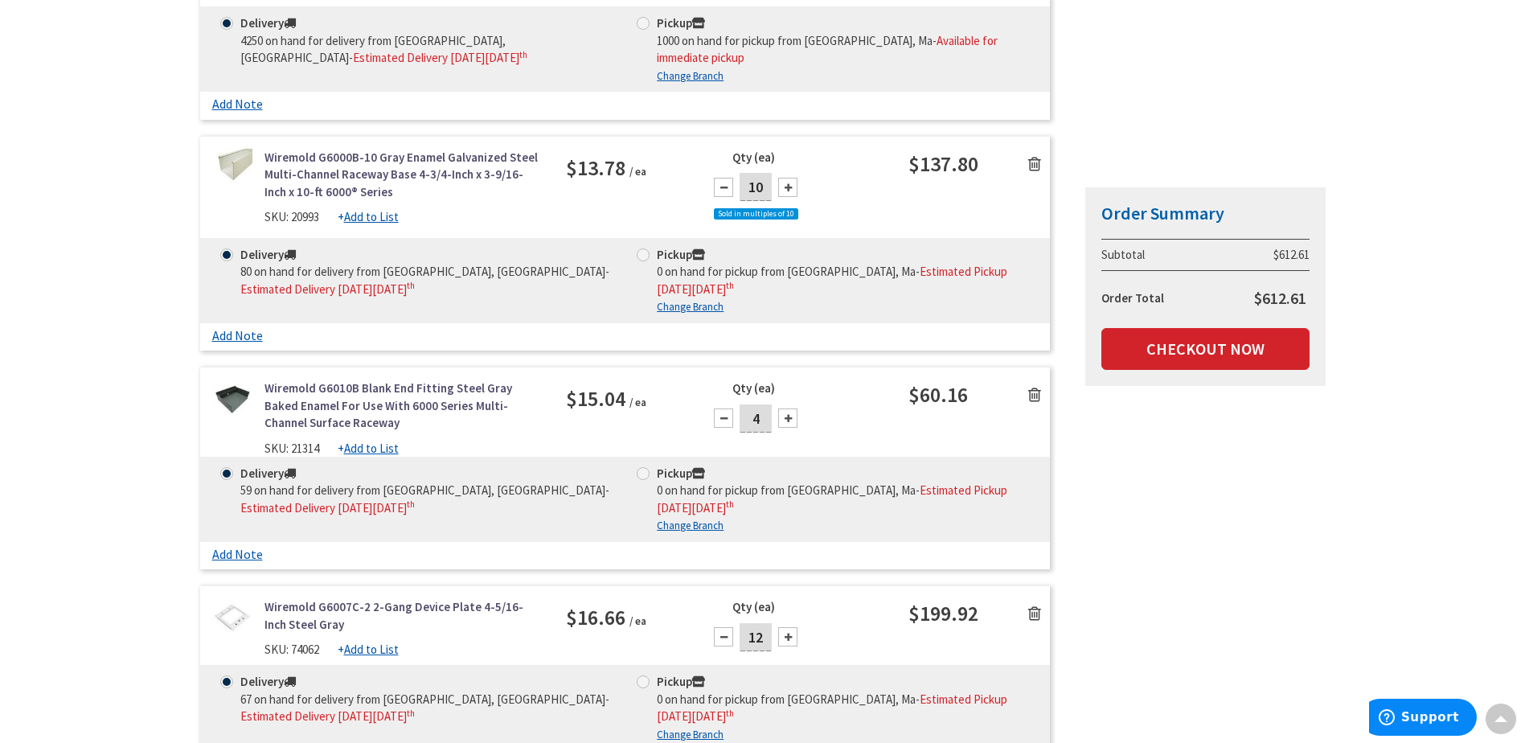
scroll to position [643, 0]
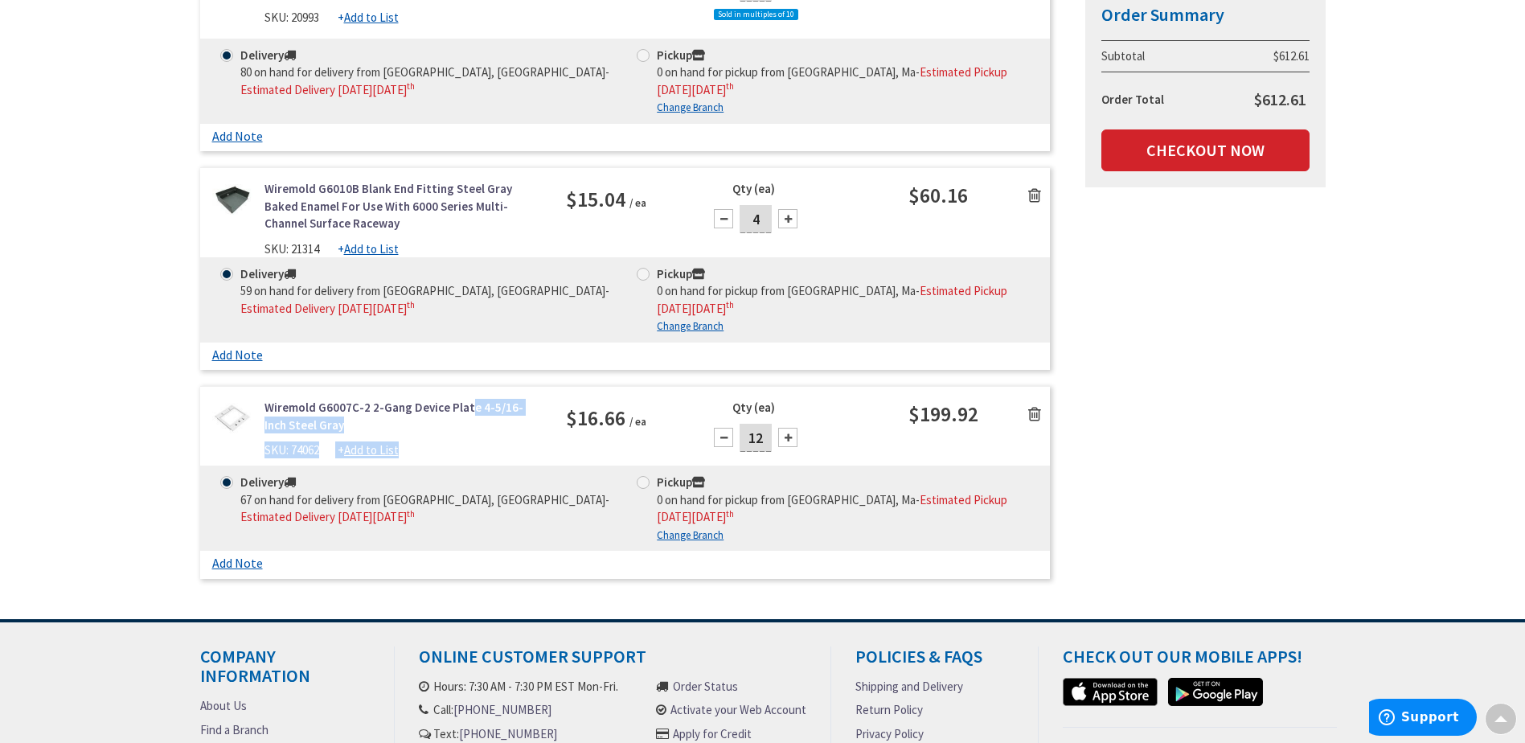
drag, startPoint x: 547, startPoint y: 435, endPoint x: 260, endPoint y: 403, distance: 288.8
click at [260, 403] on div "Wiremold G6007C-2 2-Gang Device Plate 4-5/16-Inch Steel Gray SKU: 74062 + Add t…" at bounding box center [377, 428] width 354 height 59
copy div "Wiremold G6007C-2 2-Gang Device Plate 4-5/16-Inch Steel Gray SKU: 74062 + Add t…"
click at [1172, 496] on div "Summary Order Summary Subtotal $612.61 Order Total $612.61 Checkout Now Some it…" at bounding box center [763, 93] width 1150 height 986
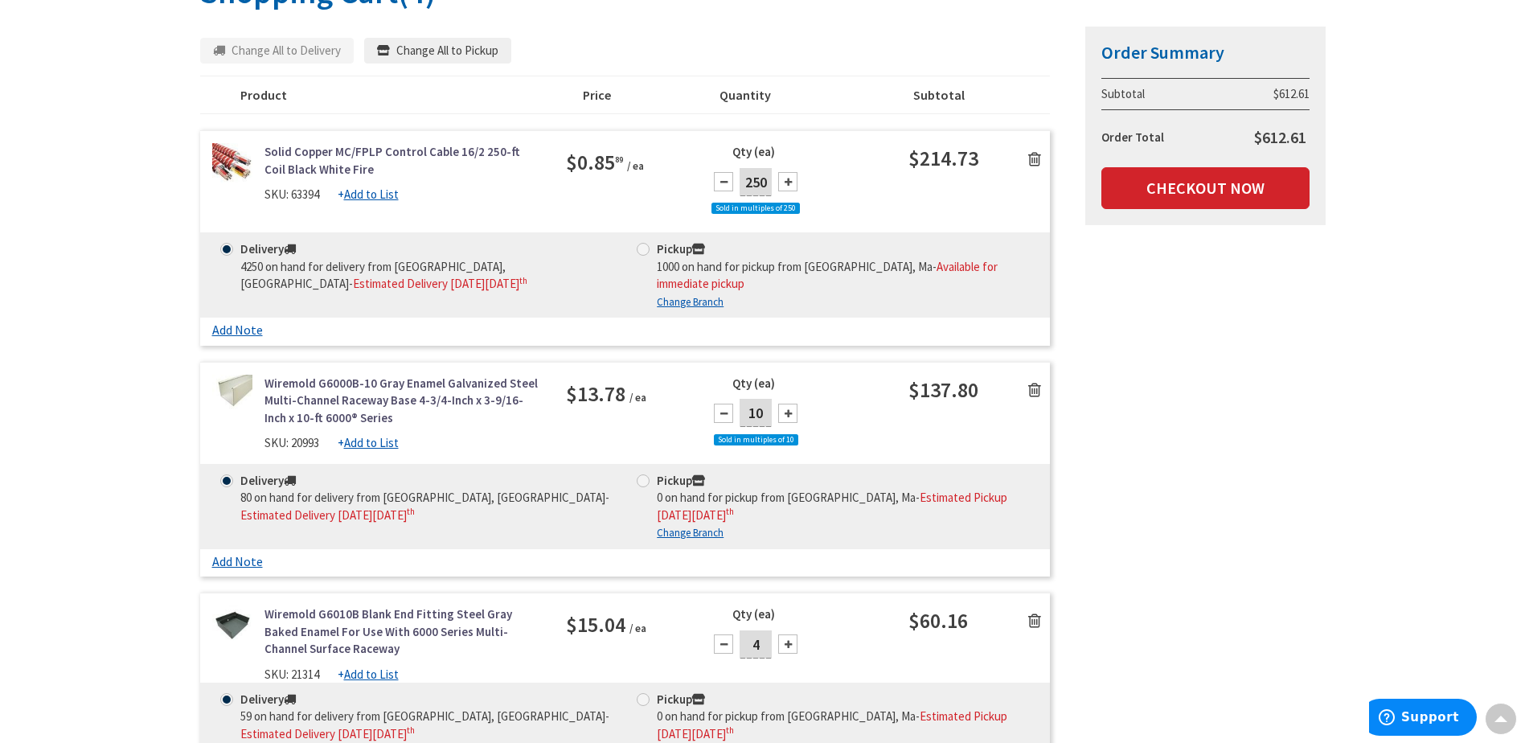
scroll to position [0, 0]
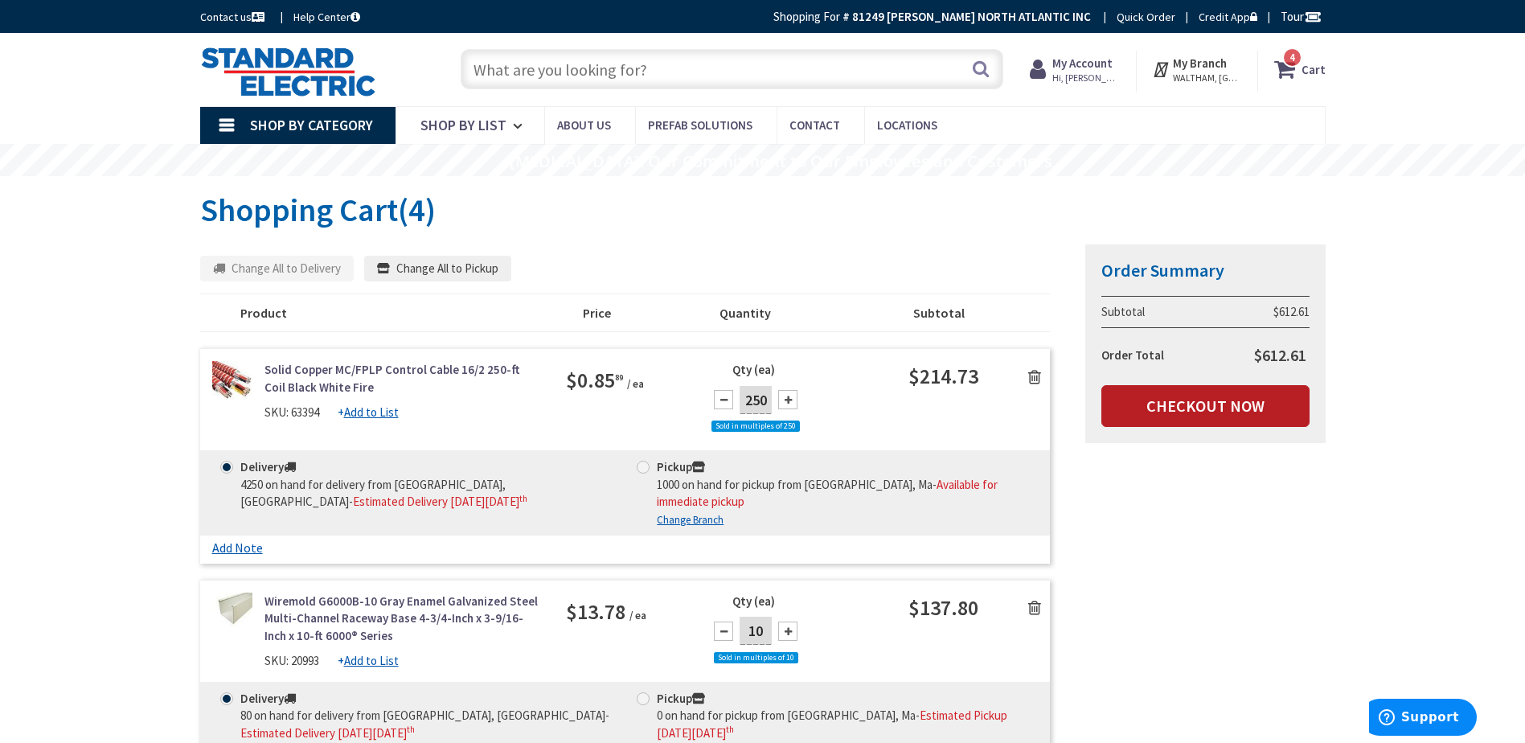
click at [1252, 398] on link "Checkout Now" at bounding box center [1205, 406] width 208 height 42
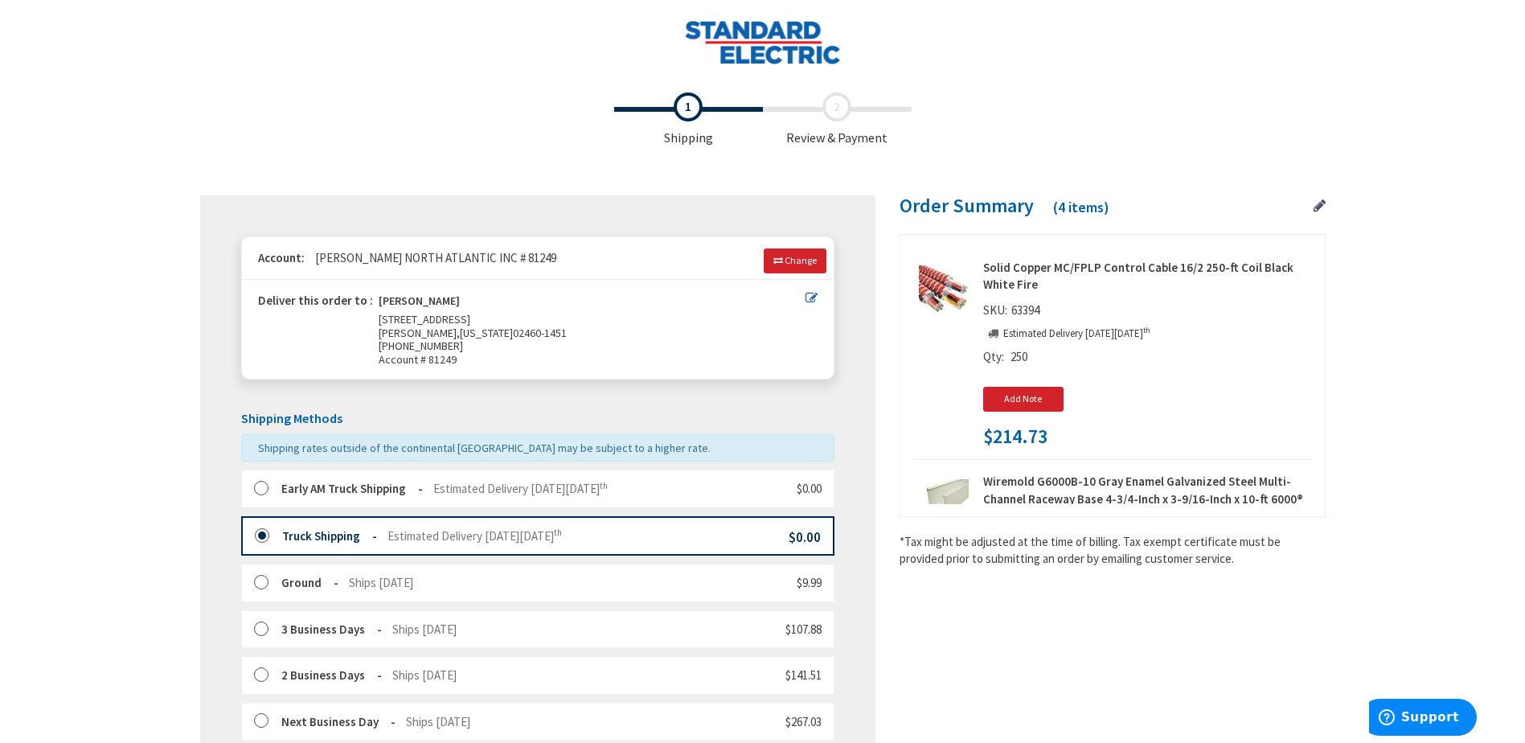
click at [342, 481] on strong "Early AM Truck Shipping" at bounding box center [351, 488] width 141 height 15
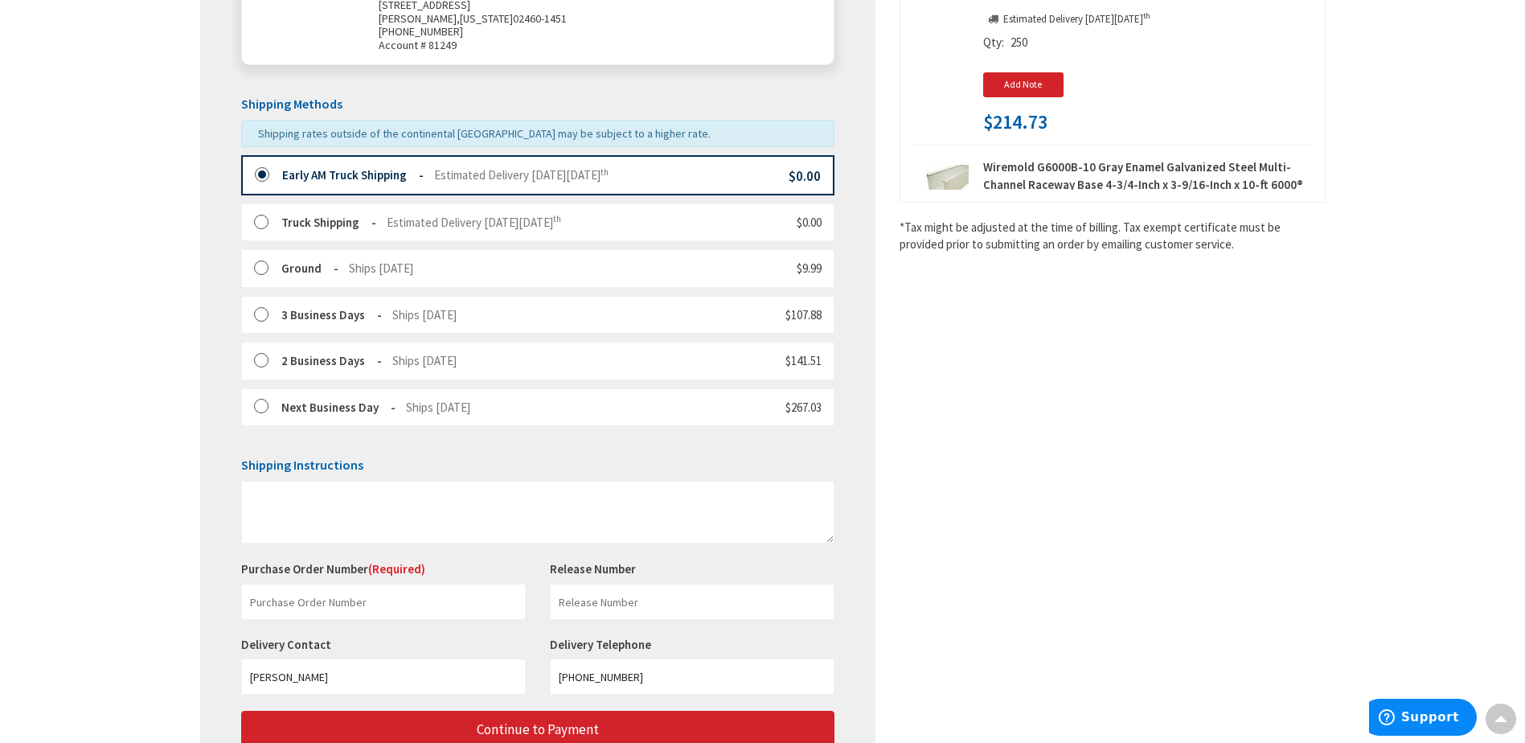
scroll to position [322, 0]
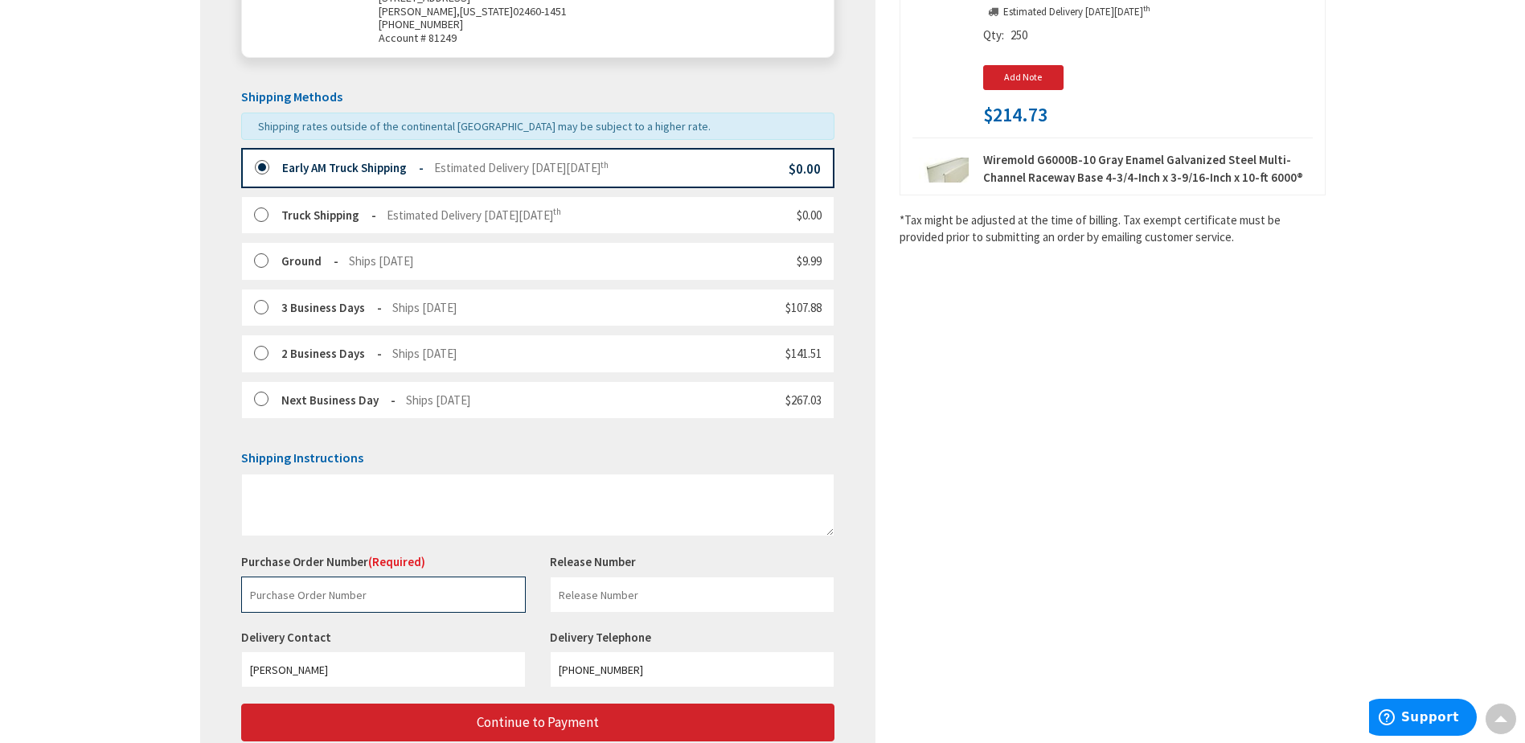
click at [400, 586] on input "text" at bounding box center [383, 594] width 285 height 36
type input "5989"
click at [1100, 437] on div "Shipping Review & Payment Estimated Total $612.60 4 Some items in your order ar…" at bounding box center [762, 288] width 1125 height 1051
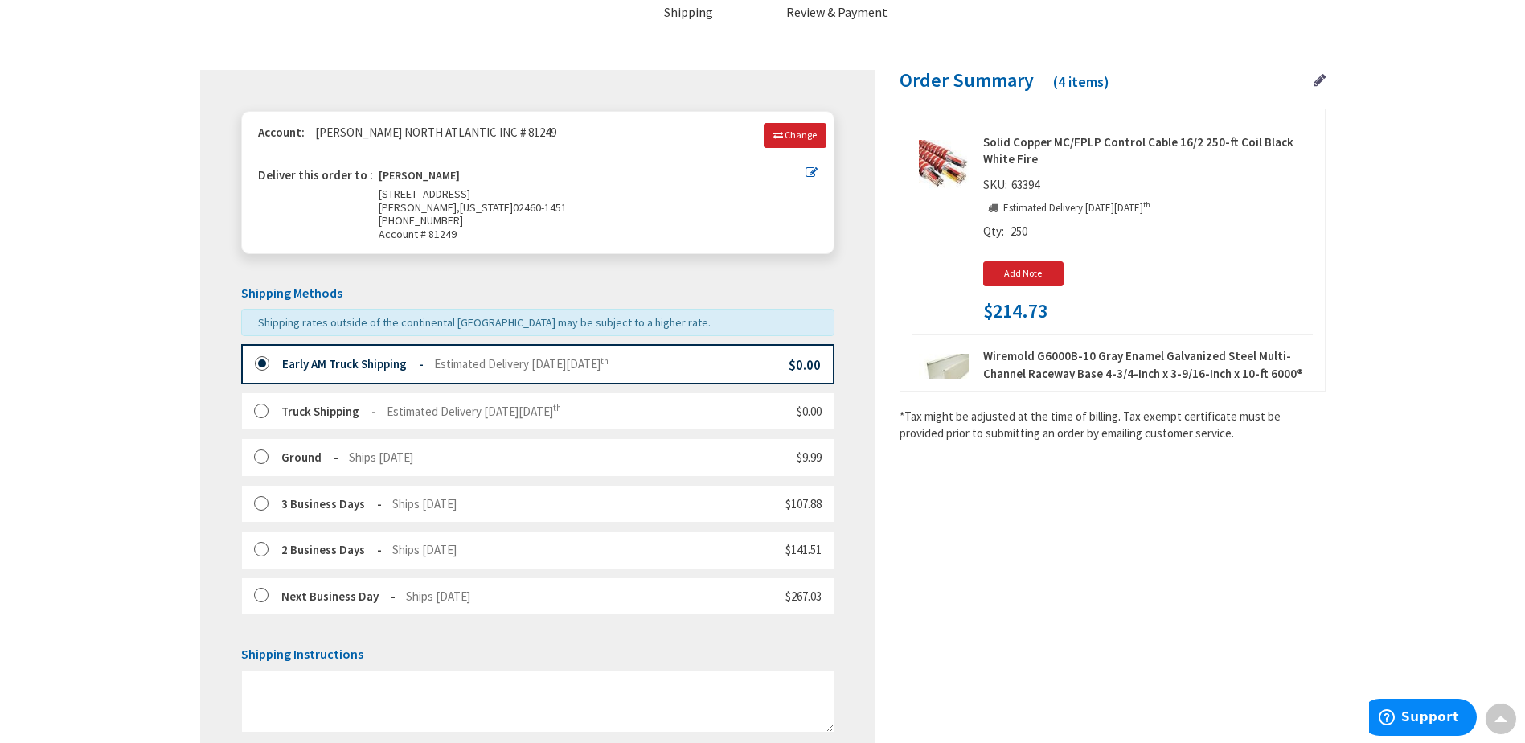
scroll to position [124, 0]
click at [268, 412] on label at bounding box center [266, 413] width 25 height 16
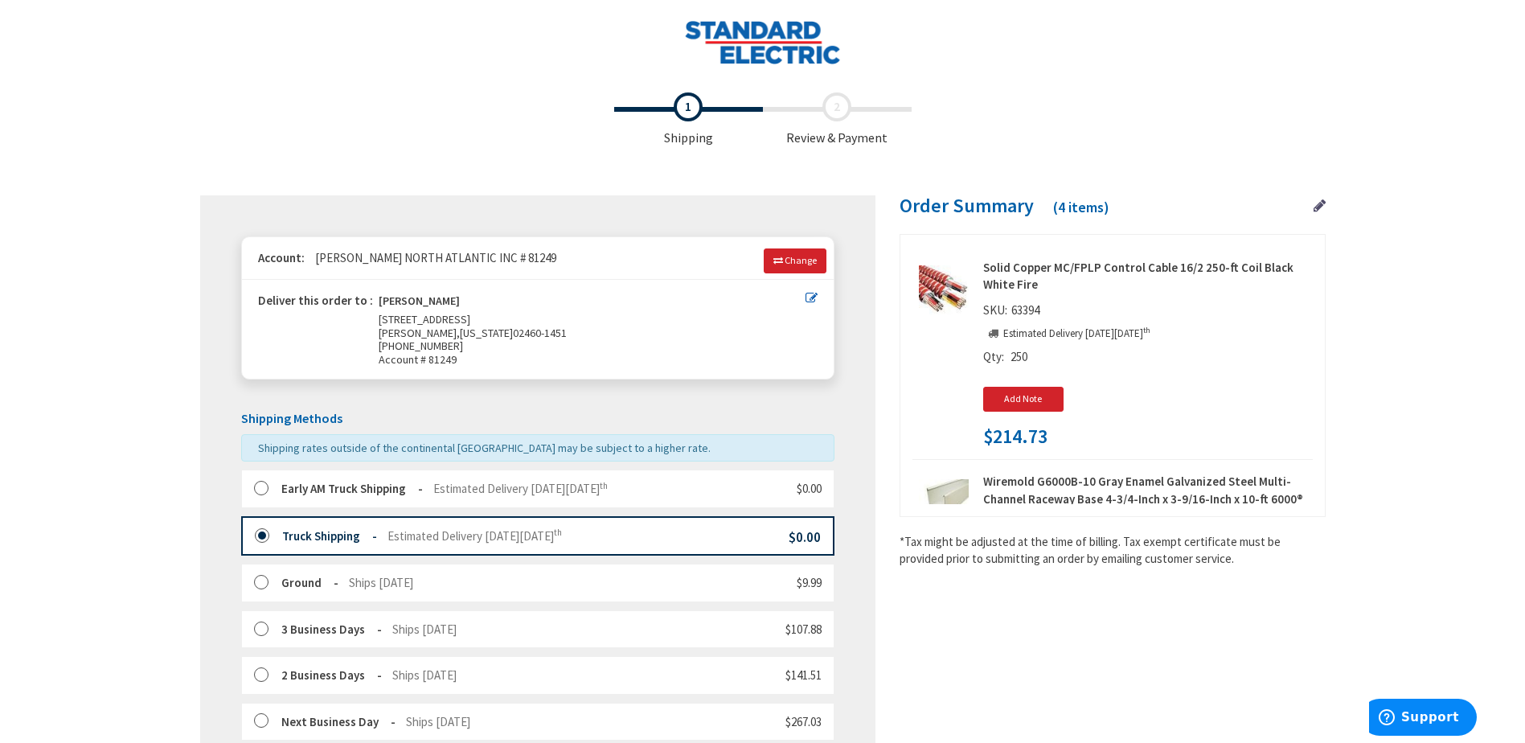
scroll to position [445, 0]
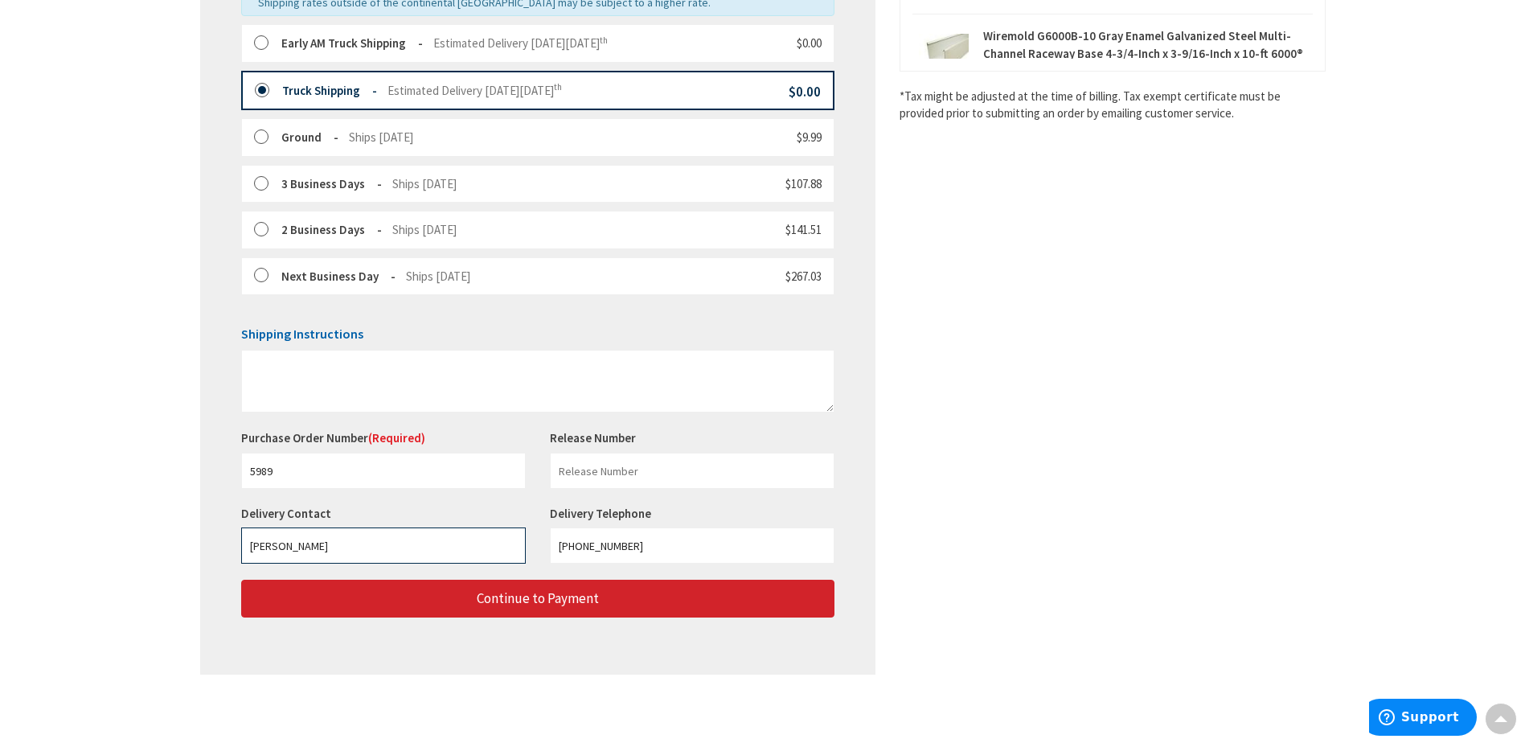
click at [416, 552] on input "[PERSON_NAME]" at bounding box center [383, 545] width 285 height 36
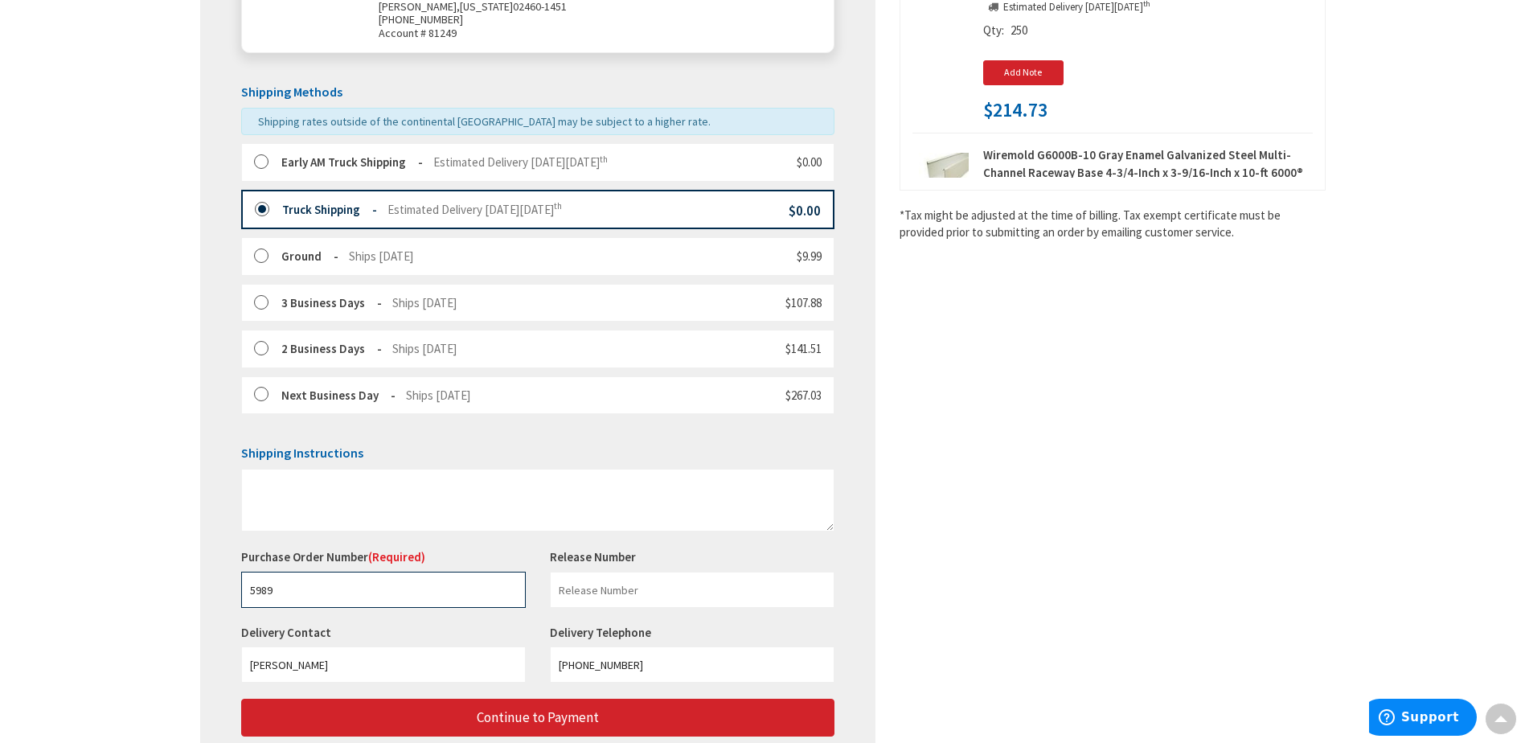
click at [416, 552] on div "Shipping Instructions This is a required field. Purchase Order Number (Required…" at bounding box center [537, 535] width 593 height 178
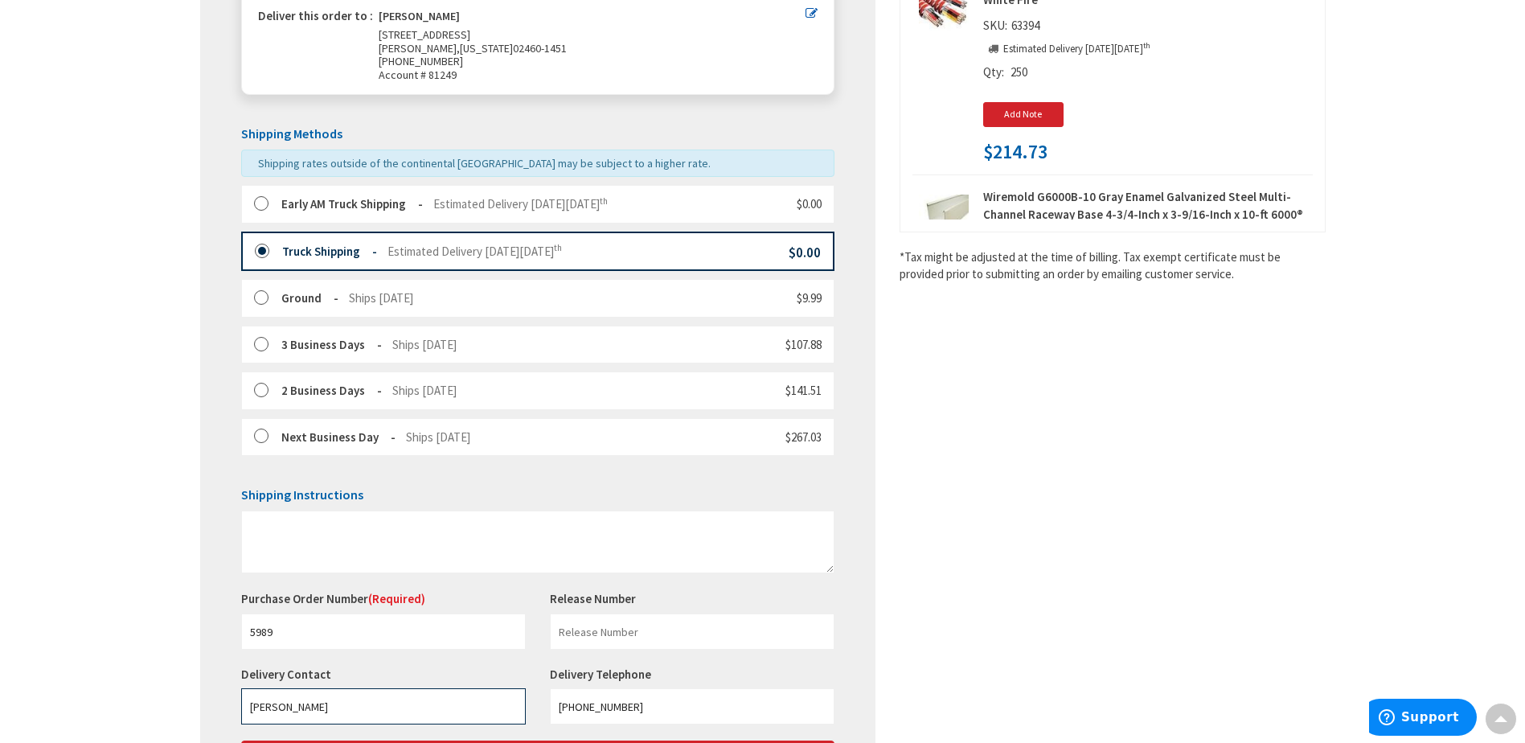
click at [408, 699] on input "[PERSON_NAME]" at bounding box center [383, 706] width 285 height 36
click at [1203, 463] on div "Shipping Review & Payment Estimated Total $612.60 4 Some items in your order ar…" at bounding box center [762, 325] width 1125 height 1051
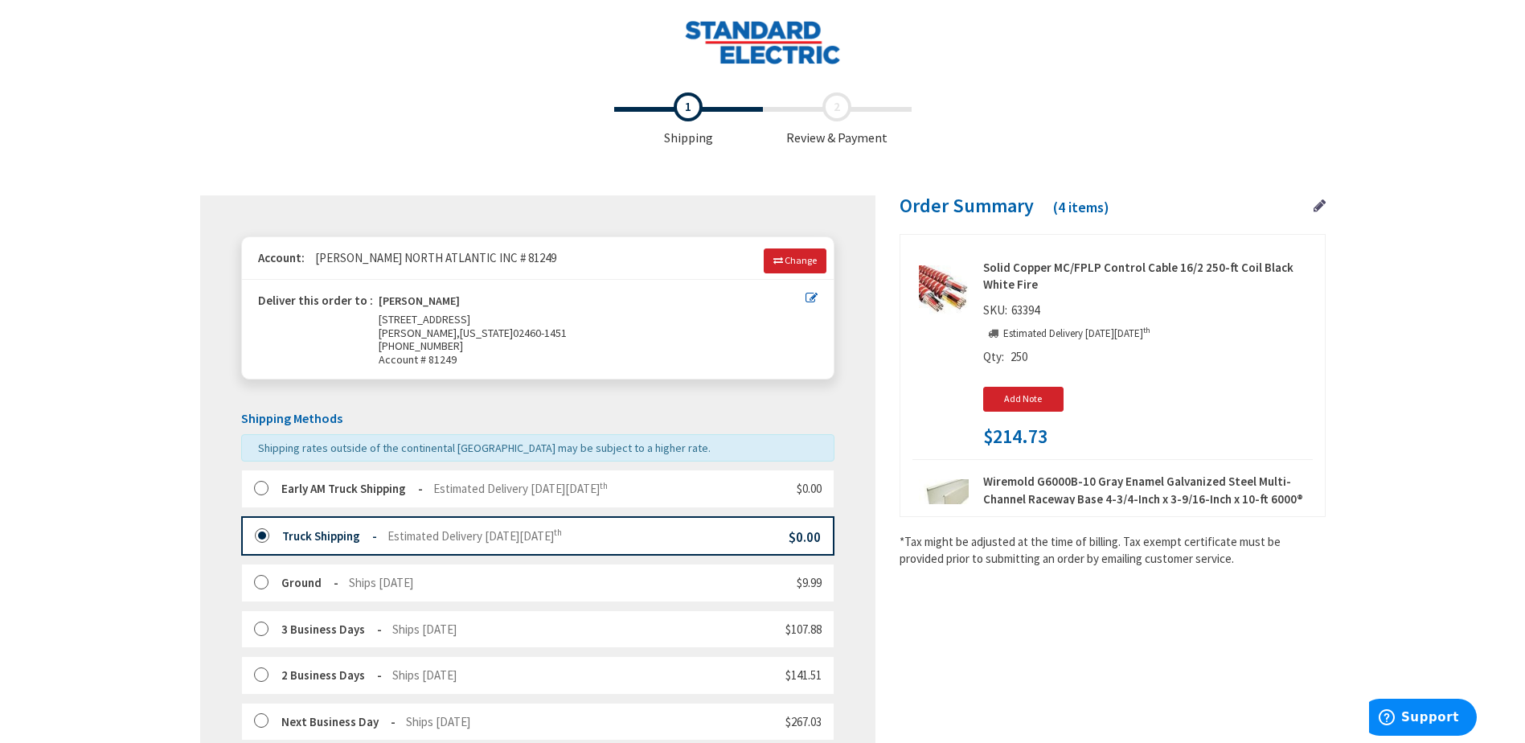
scroll to position [445, 0]
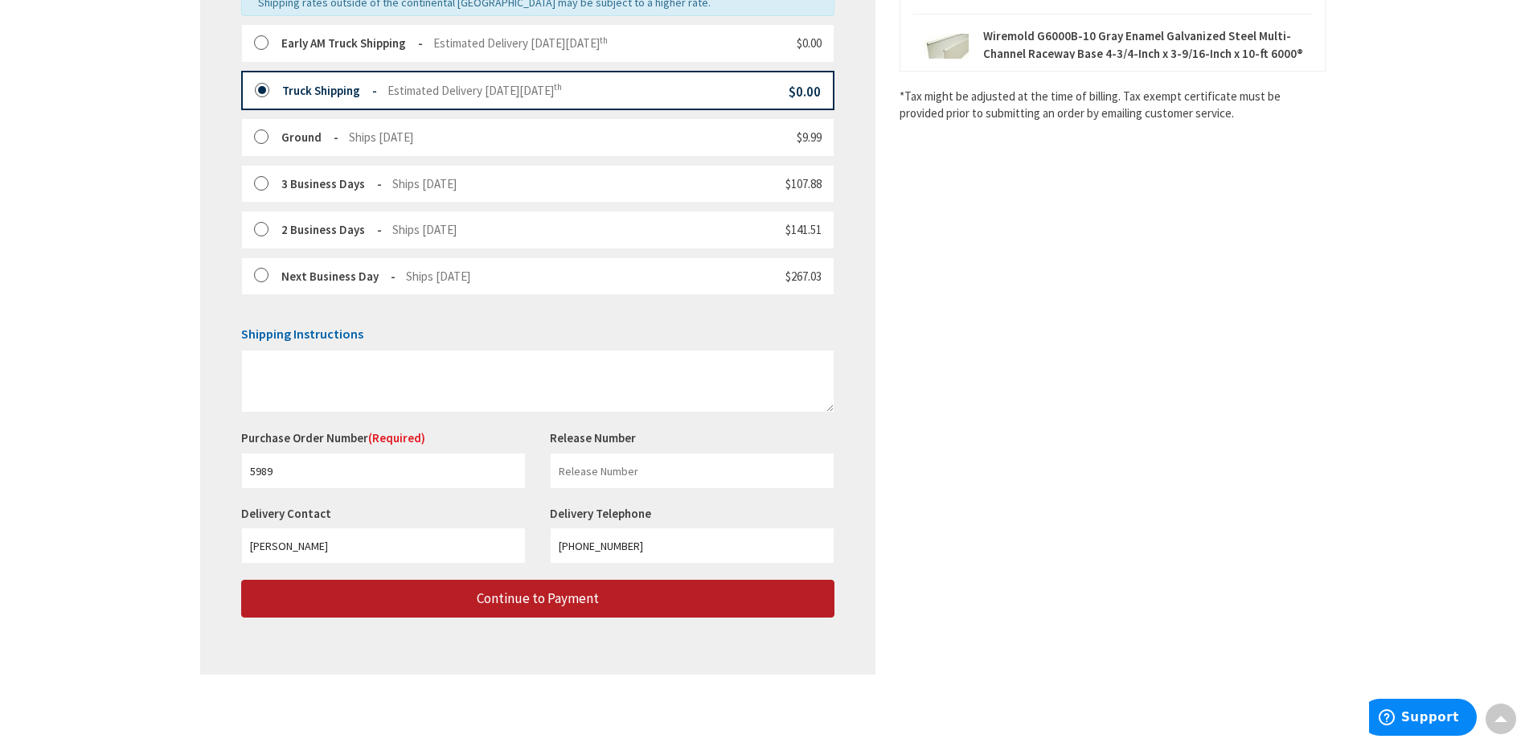
click at [690, 593] on button "Continue to Payment" at bounding box center [537, 599] width 593 height 38
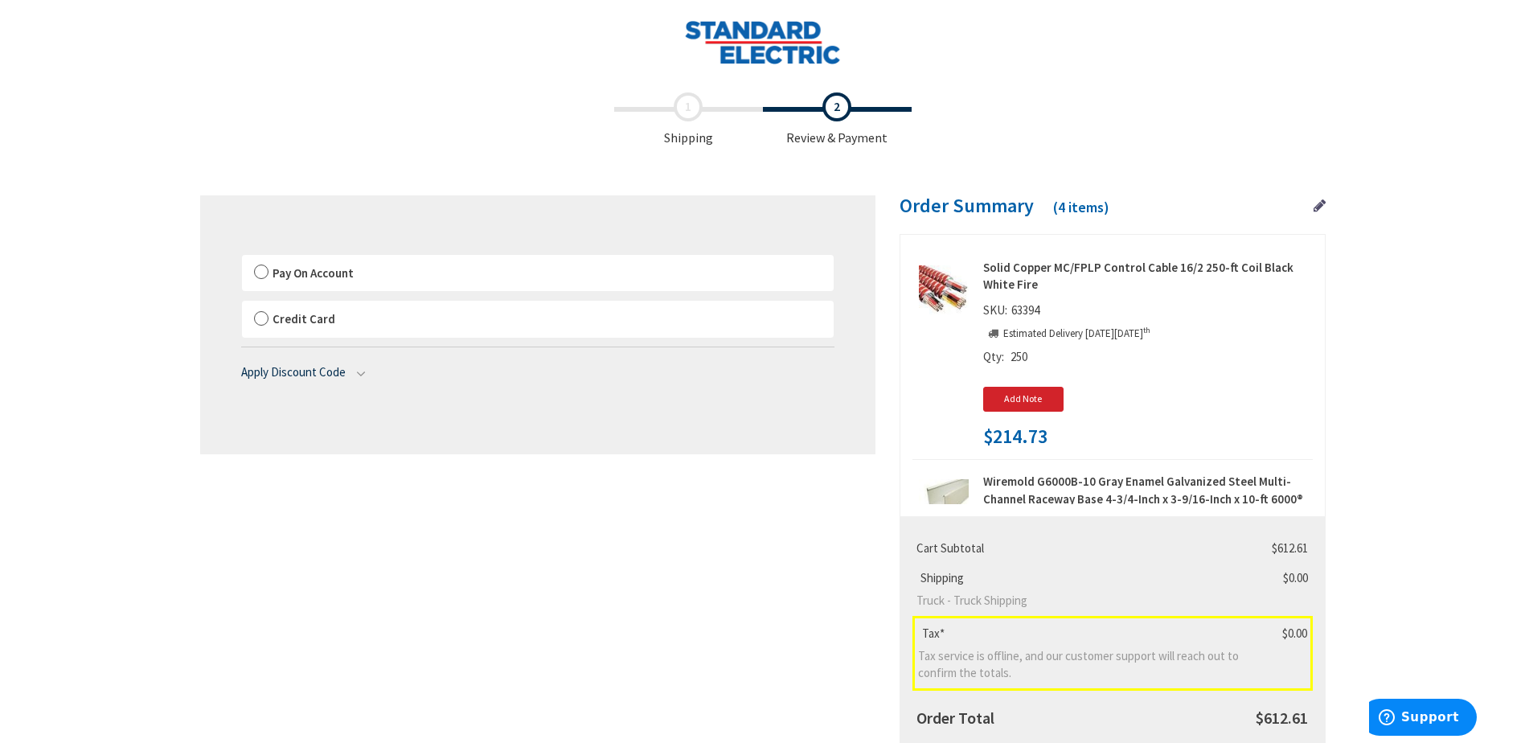
click at [497, 274] on label "Pay On Account" at bounding box center [538, 273] width 592 height 37
click at [242, 258] on input "Pay On Account" at bounding box center [242, 258] width 0 height 0
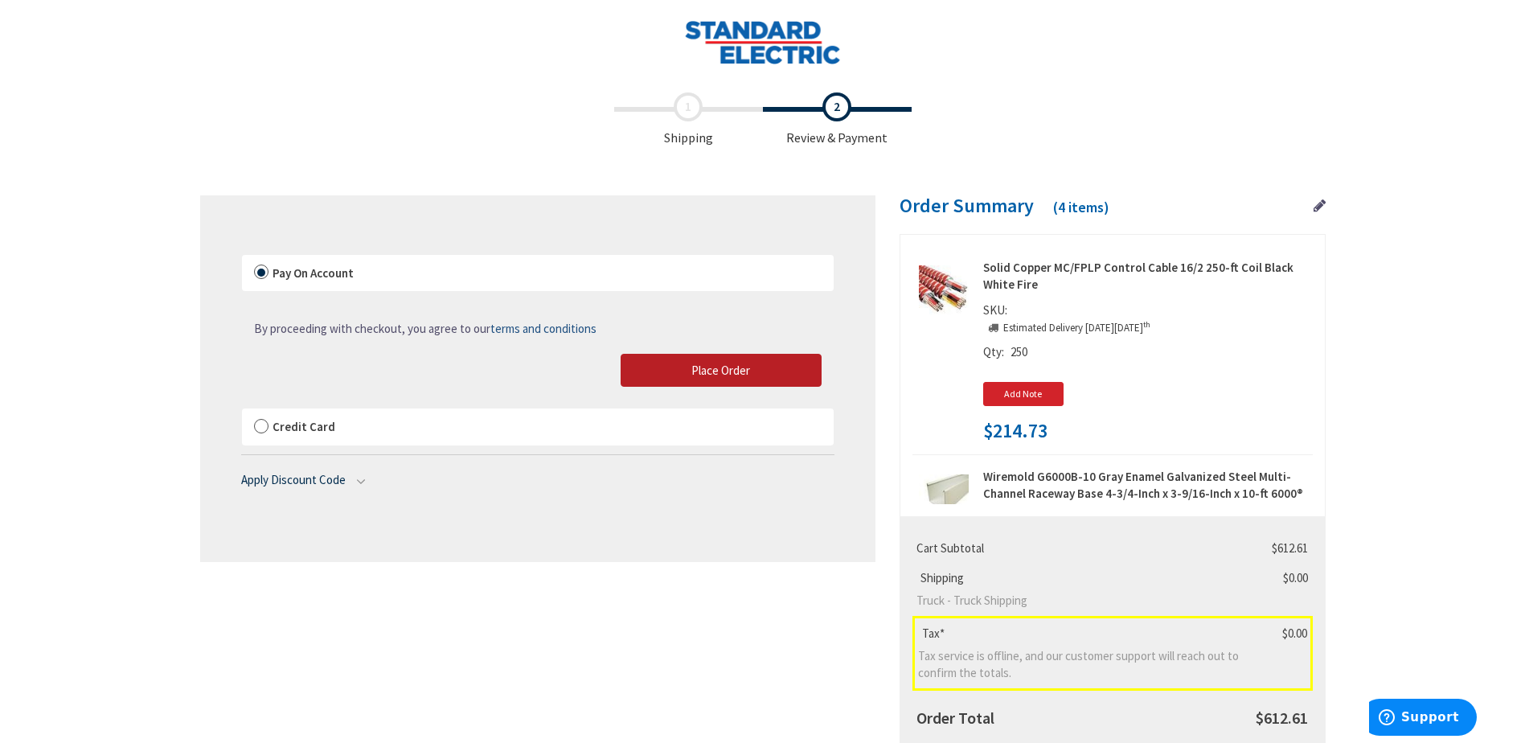
drag, startPoint x: 694, startPoint y: 372, endPoint x: 461, endPoint y: 4, distance: 435.3
click at [694, 372] on span "Place Order" at bounding box center [720, 370] width 59 height 15
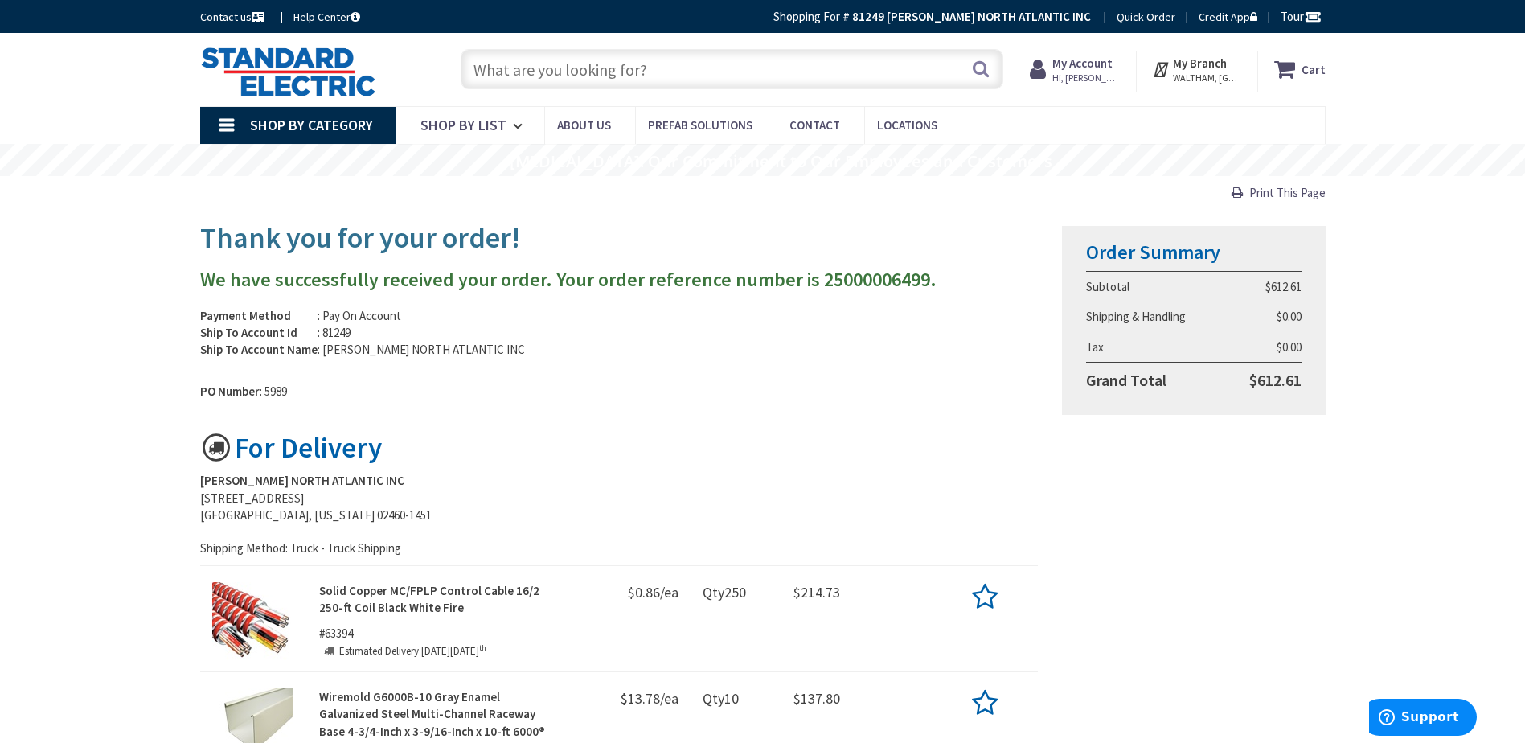
drag, startPoint x: 1270, startPoint y: 192, endPoint x: 271, endPoint y: 584, distance: 1073.1
click at [1270, 192] on span "Print This Page" at bounding box center [1287, 192] width 76 height 15
